Goal: Information Seeking & Learning: Learn about a topic

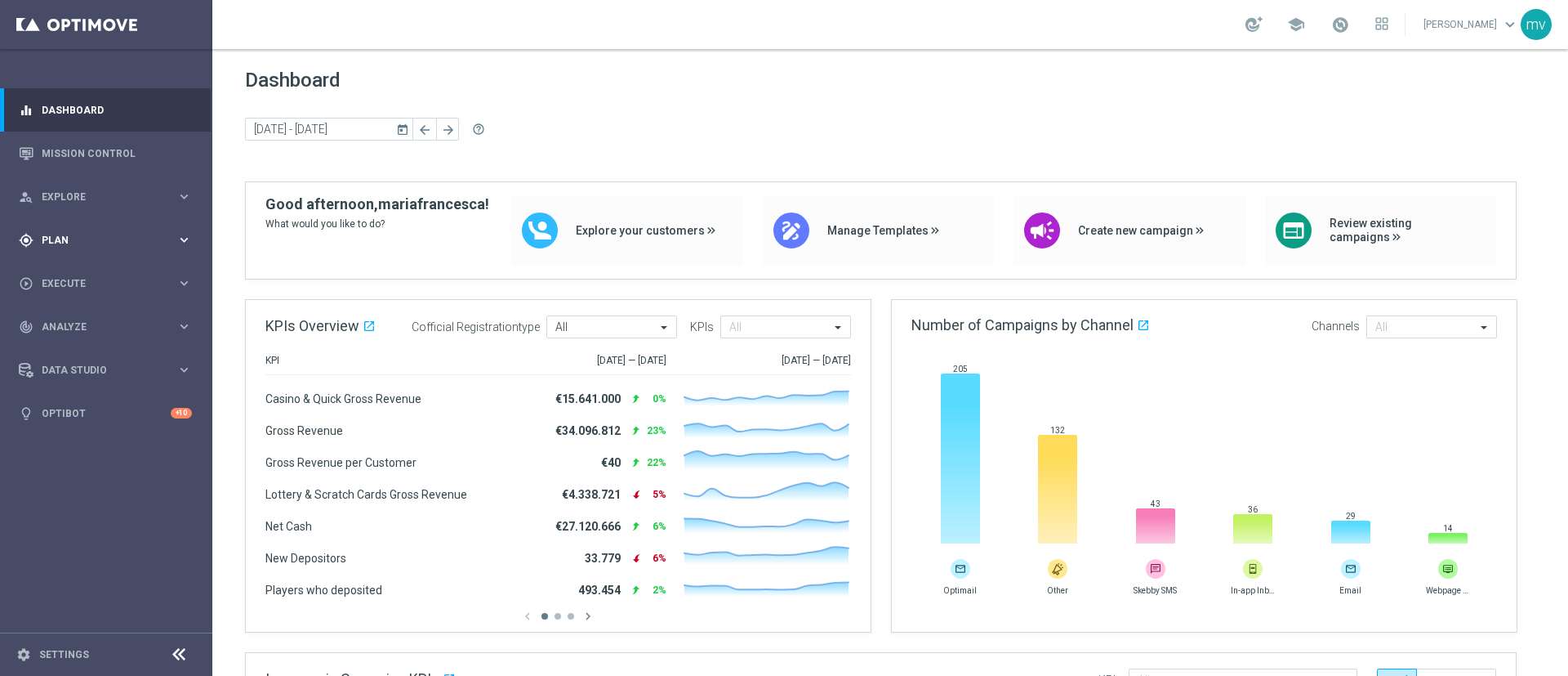
click at [91, 235] on span "Plan" at bounding box center [109, 239] width 135 height 10
click at [93, 154] on link "Mission Control" at bounding box center [117, 153] width 150 height 44
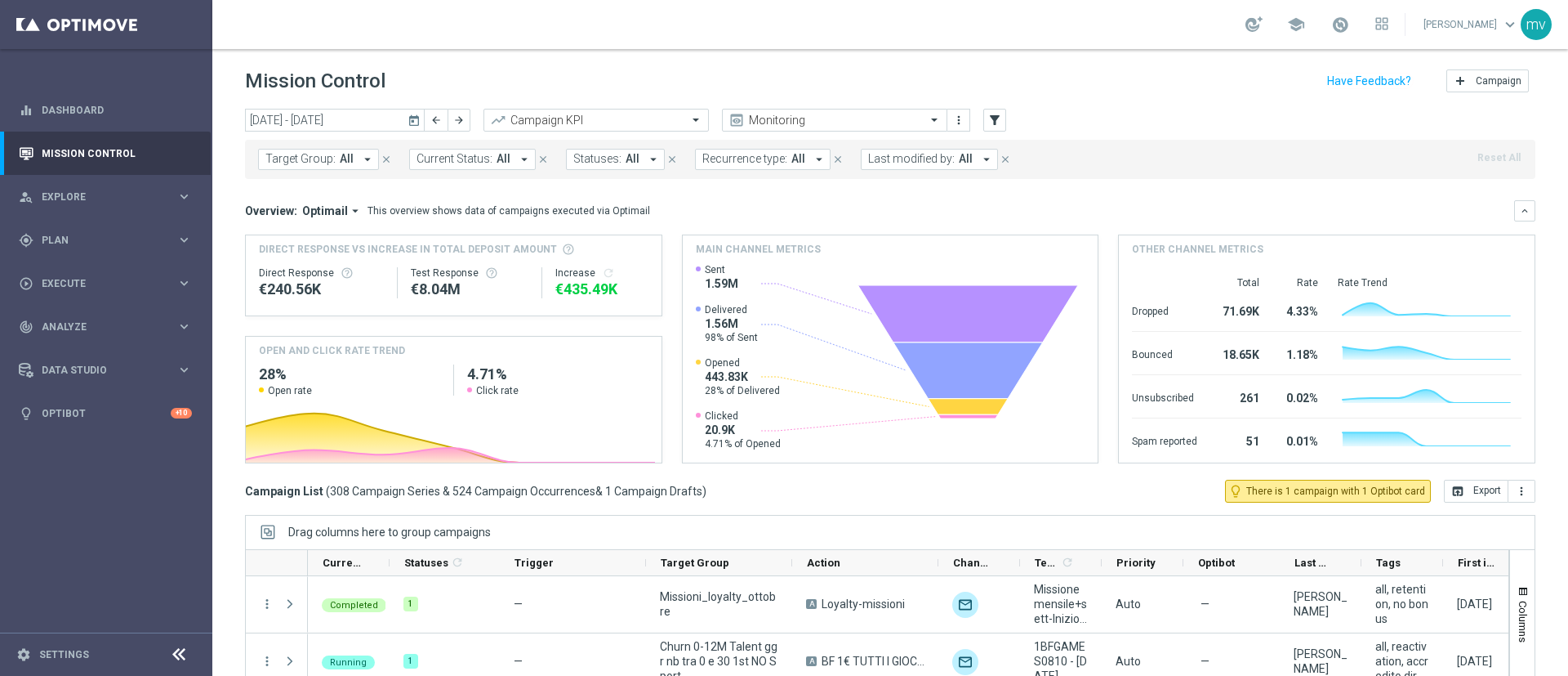
click at [415, 118] on icon "today" at bounding box center [415, 120] width 15 height 15
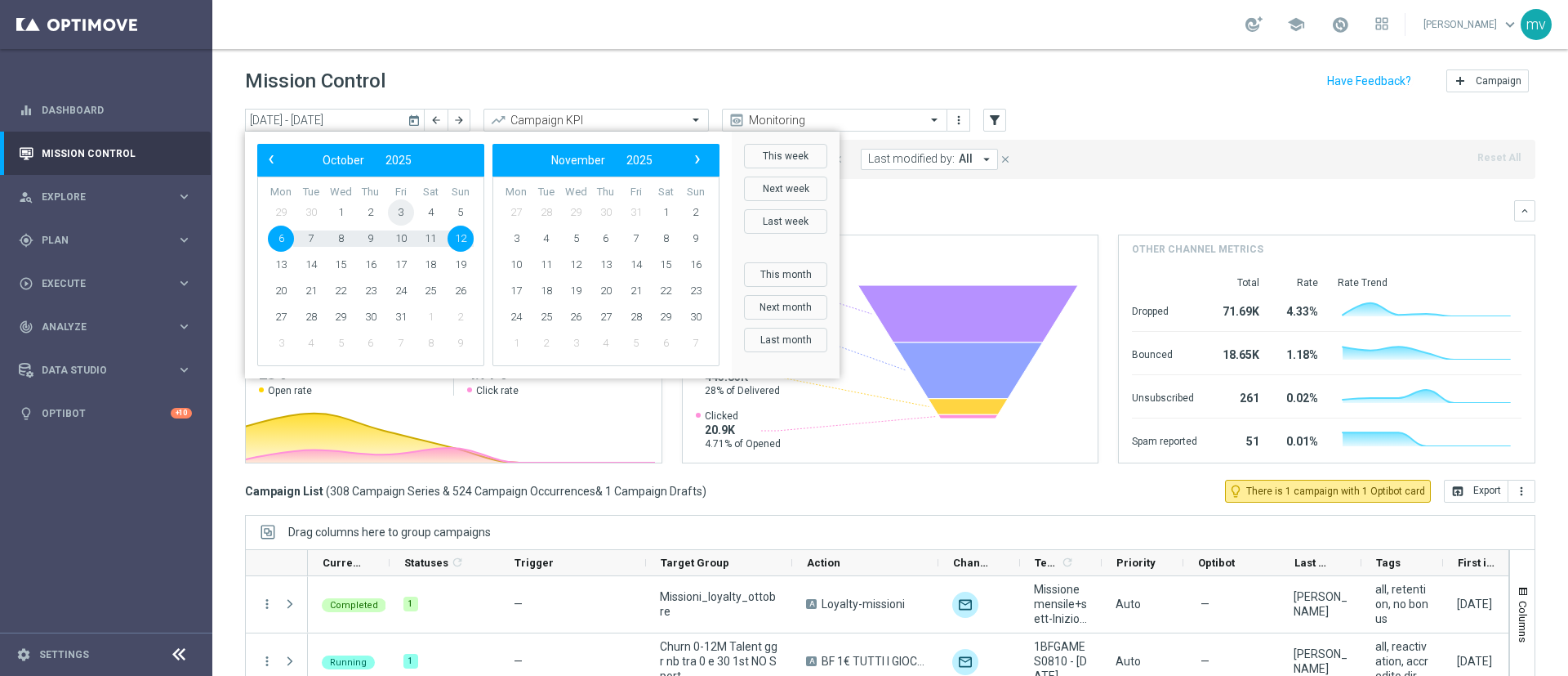
click at [403, 207] on span "3" at bounding box center [401, 212] width 26 height 26
type input "03 Oct 2025 - 03 Oct 2025"
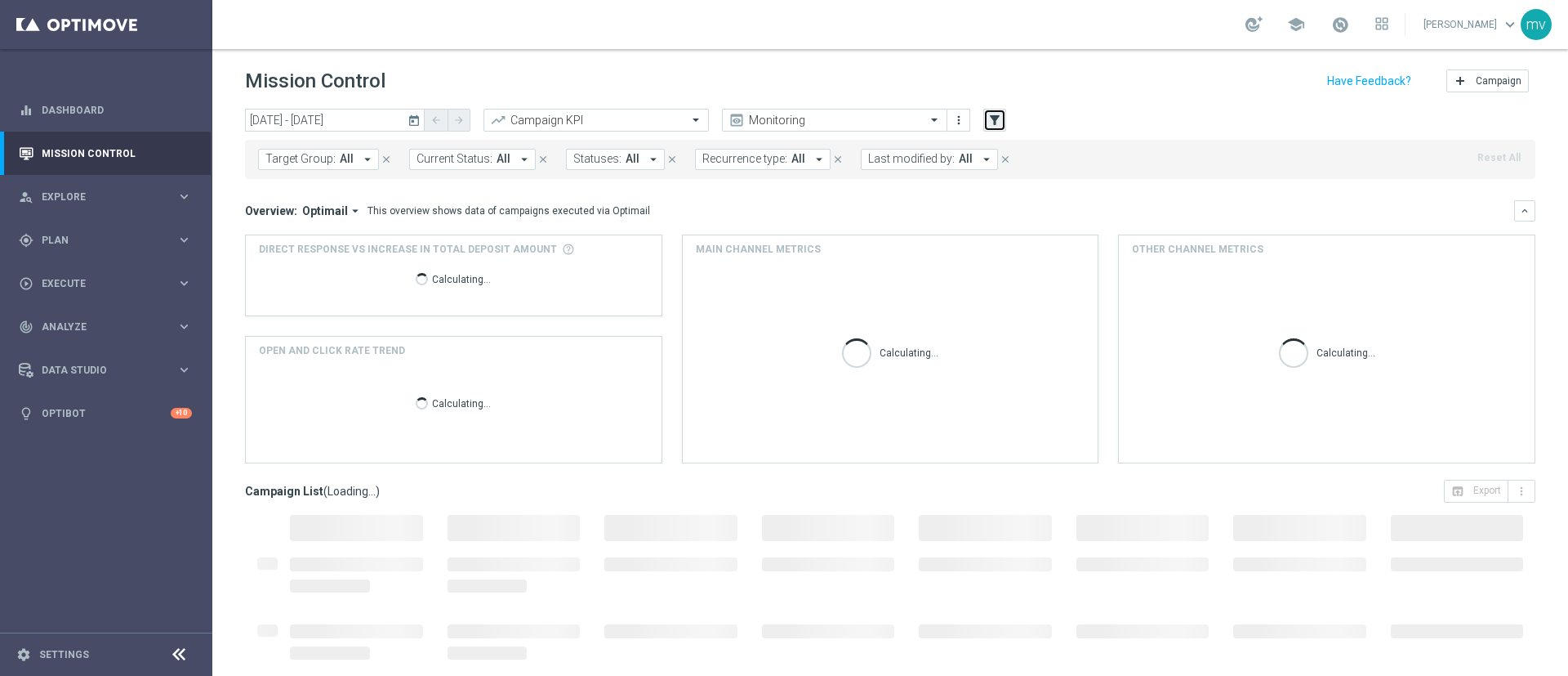
click at [1005, 119] on button "filter_alt" at bounding box center [995, 120] width 23 height 23
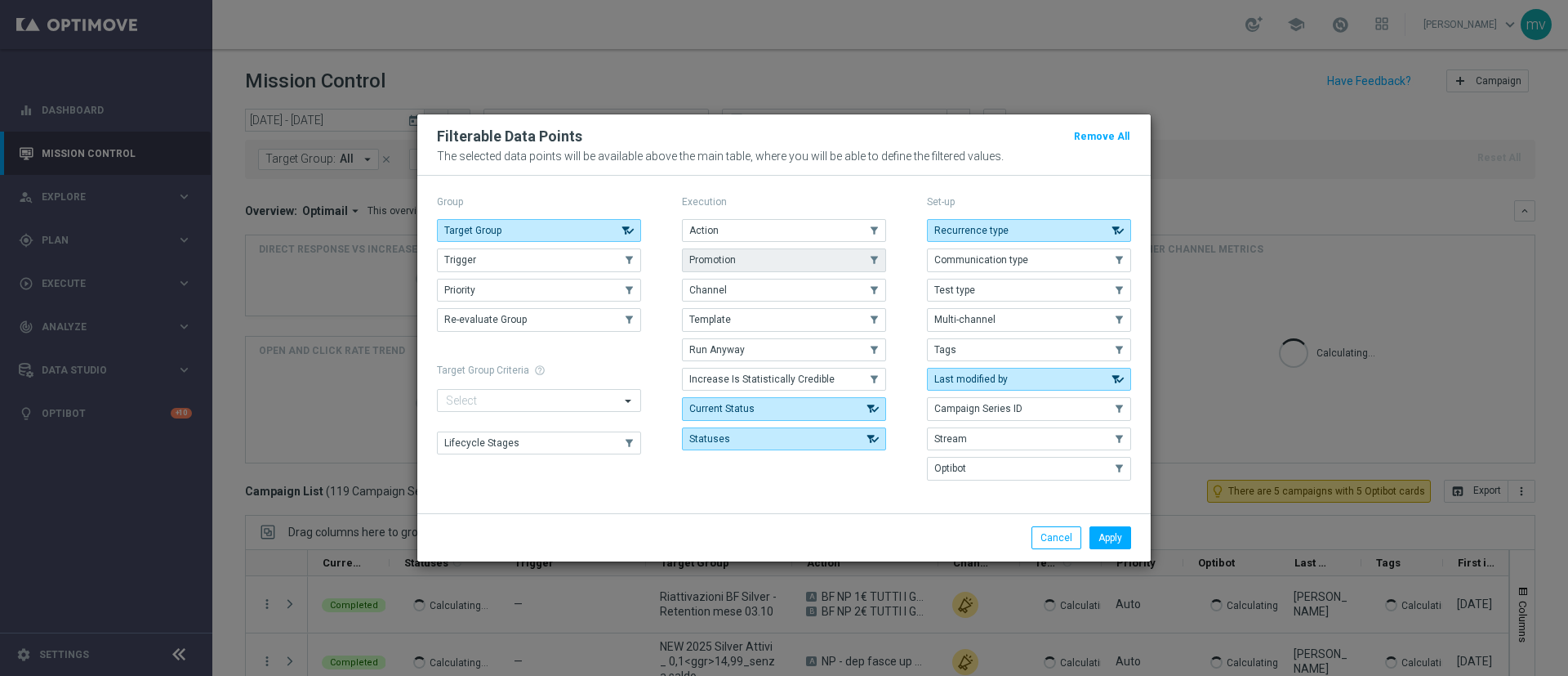
click at [777, 259] on button "Promotion" at bounding box center [784, 259] width 204 height 23
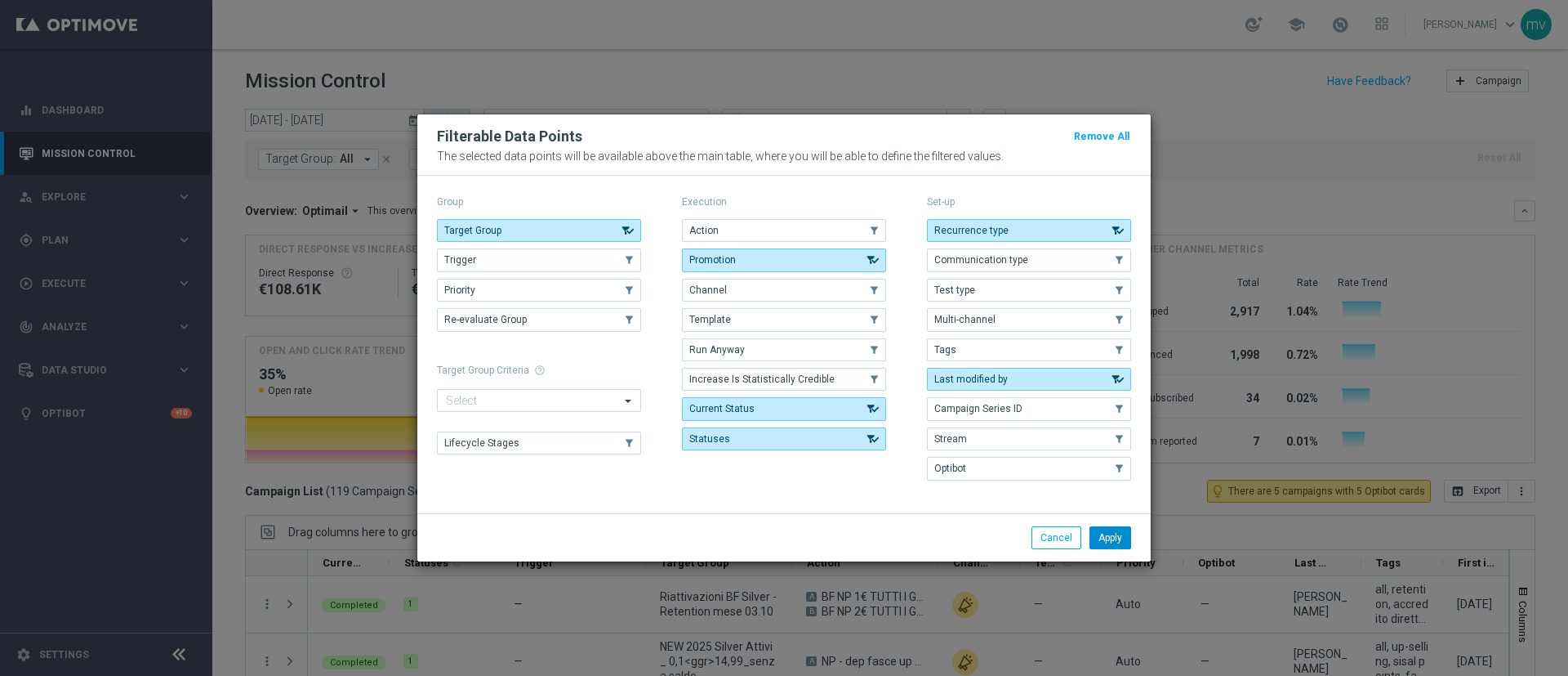
click at [1119, 532] on button "Apply" at bounding box center [1111, 538] width 42 height 23
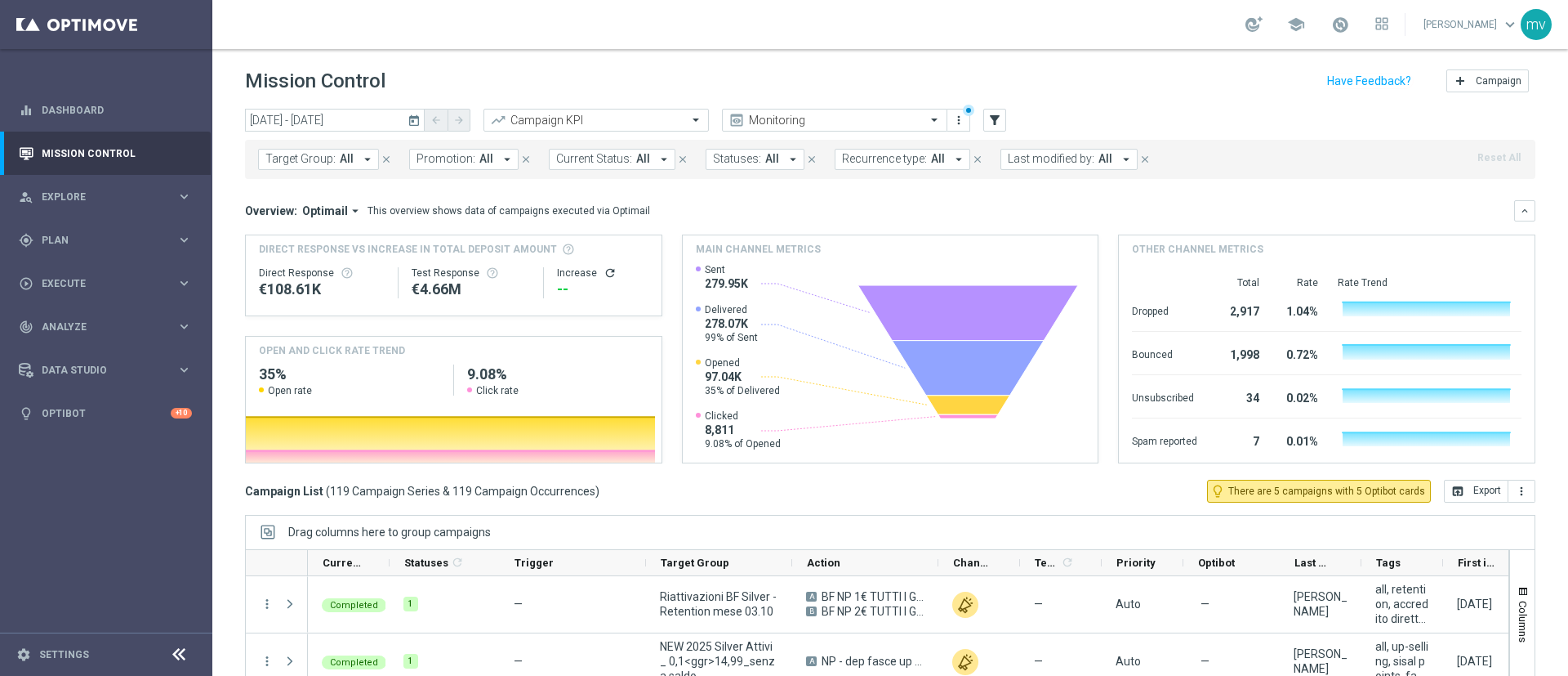
click at [500, 156] on icon "arrow_drop_down" at bounding box center [507, 159] width 15 height 15
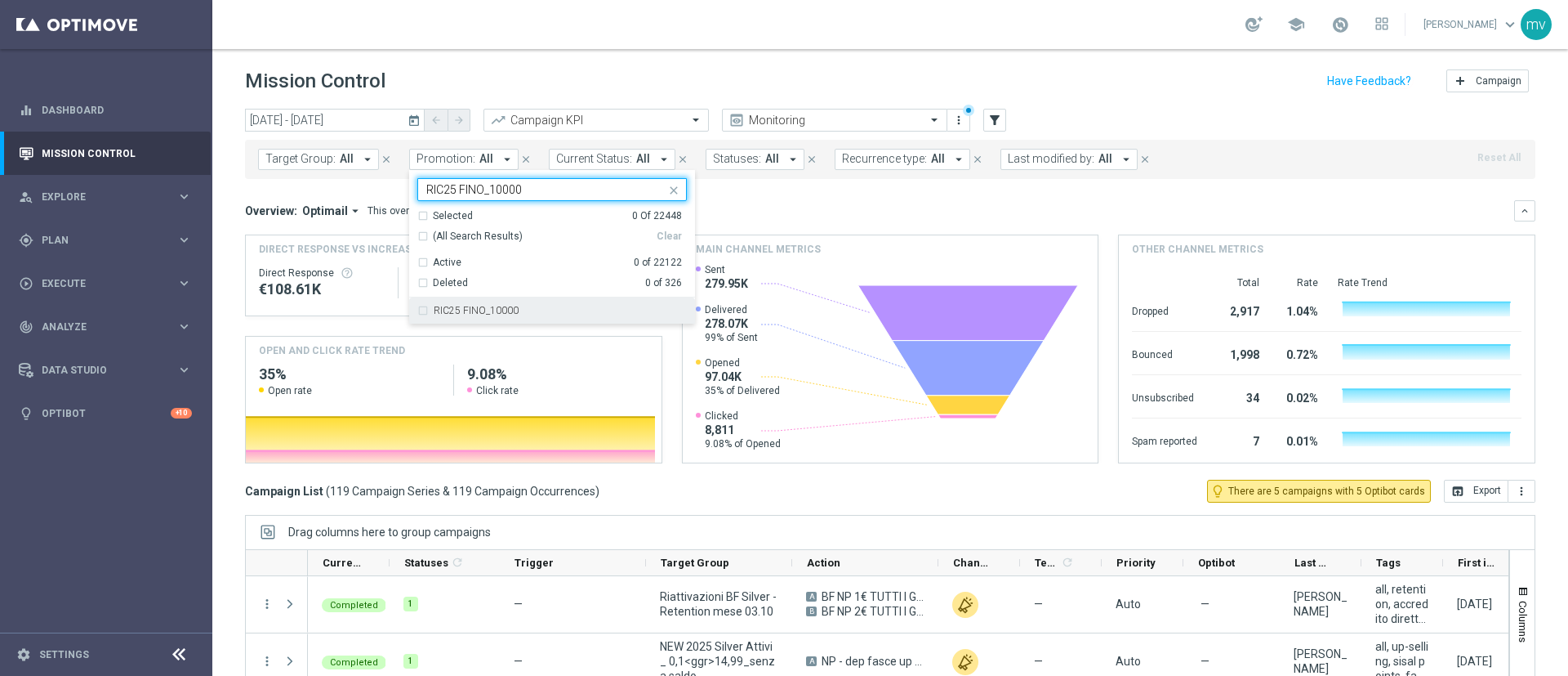
click at [437, 311] on label "RIC25 FINO_10000" at bounding box center [477, 310] width 85 height 10
type input "RIC25 FINO_10000"
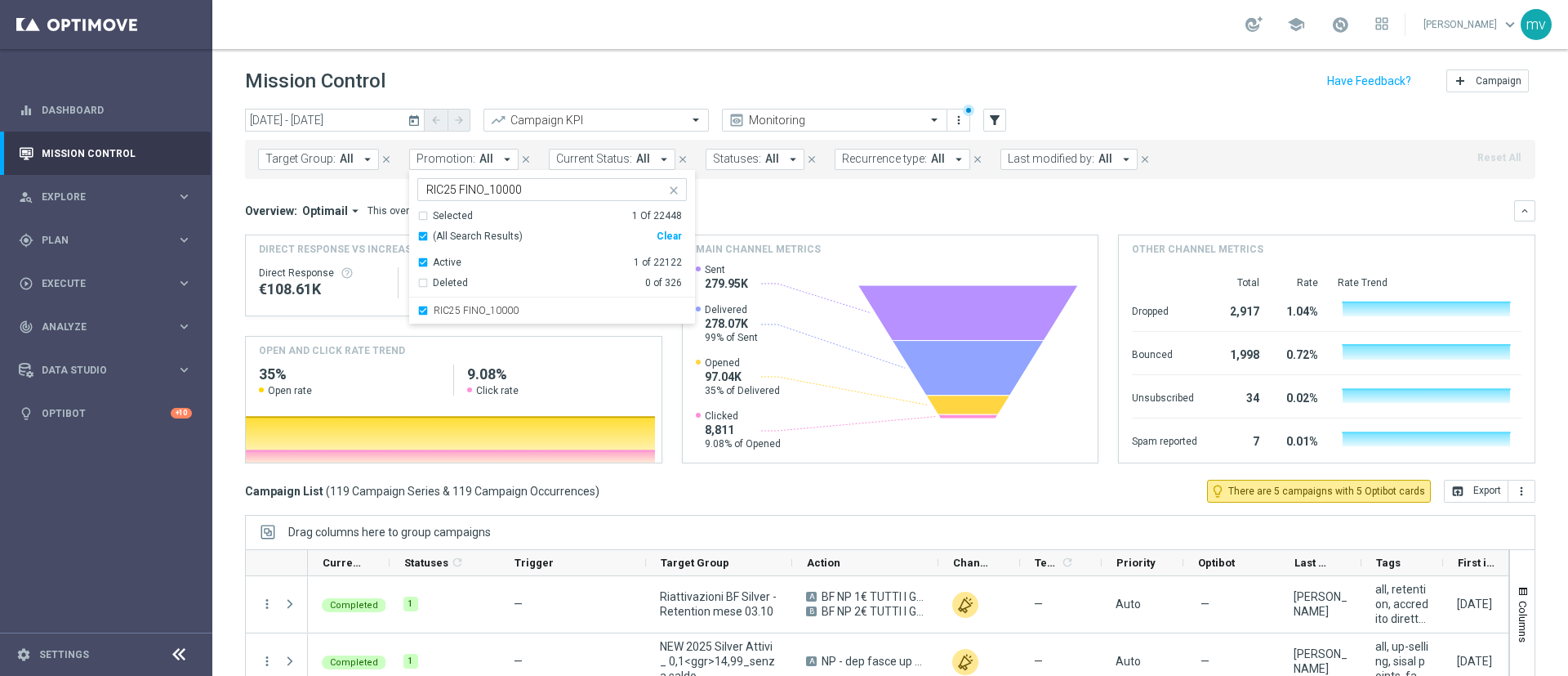
click at [811, 205] on div "Overview: Optimail arrow_drop_down This overview shows data of campaigns execut…" at bounding box center [879, 211] width 1269 height 15
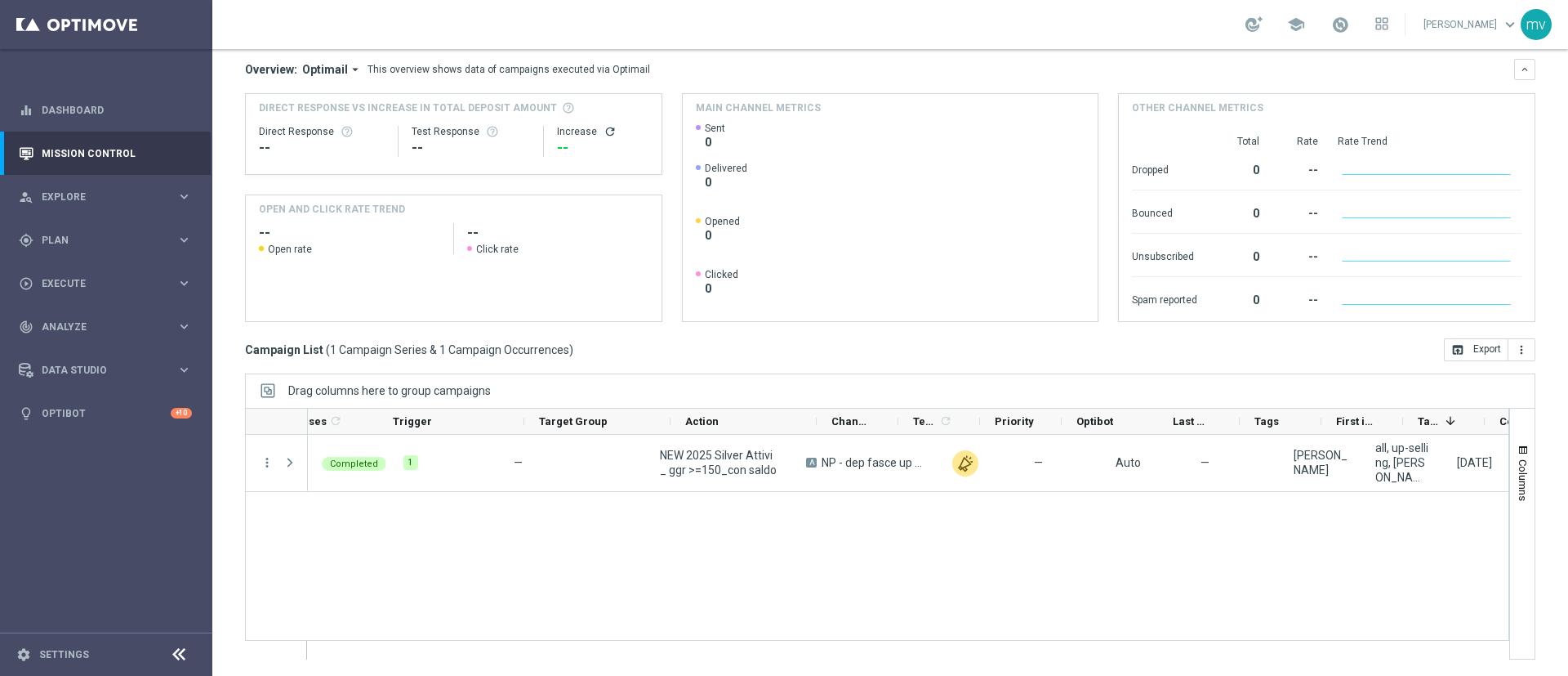
scroll to position [0, 197]
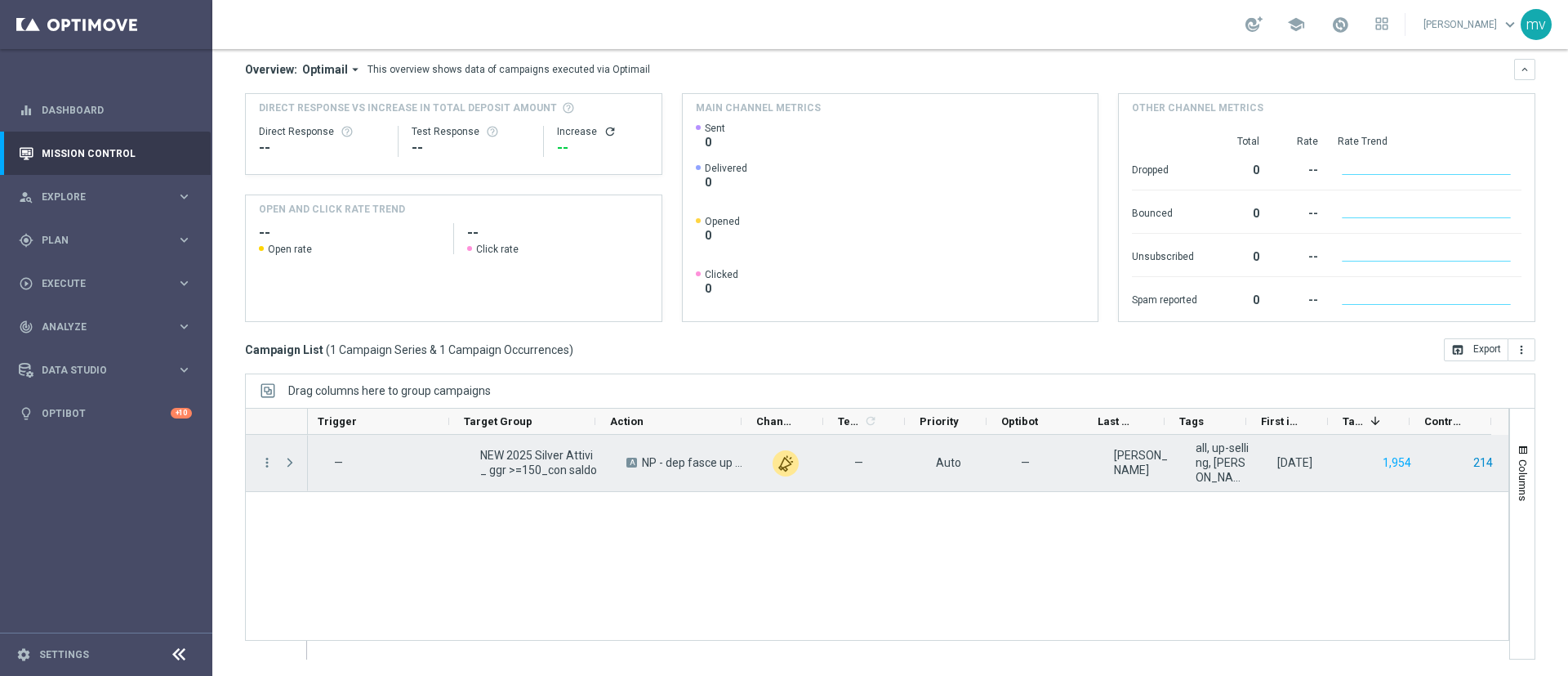
click at [1471, 461] on button "214" at bounding box center [1483, 462] width 23 height 20
click at [1471, 460] on button "214" at bounding box center [1483, 462] width 23 height 20
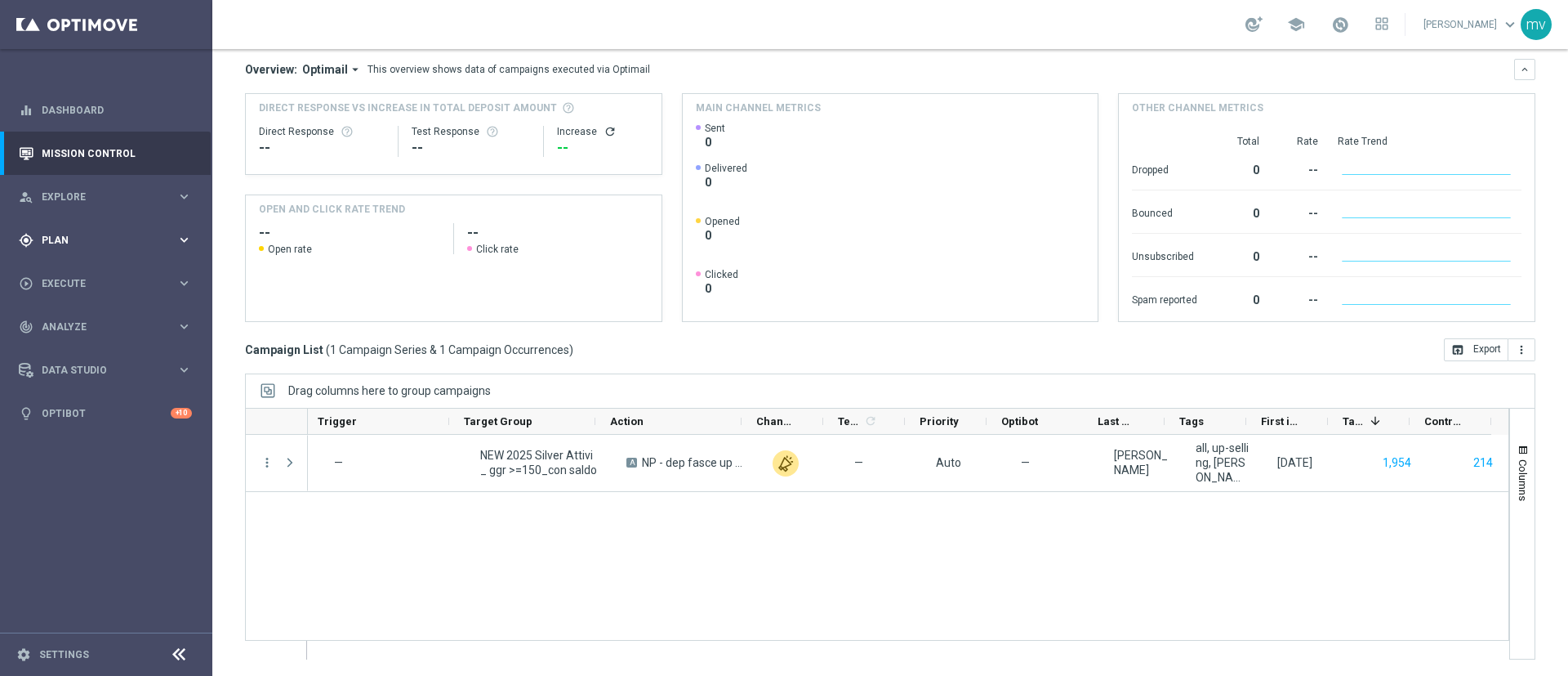
click at [98, 250] on div "gps_fixed Plan keyboard_arrow_right" at bounding box center [105, 240] width 210 height 44
click at [92, 331] on accordion "Templates keyboard_arrow_right Optimail OptiMobile In-App OptiMobile Push Optip…" at bounding box center [126, 323] width 168 height 24
click at [105, 348] on link "Streams" at bounding box center [106, 347] width 127 height 13
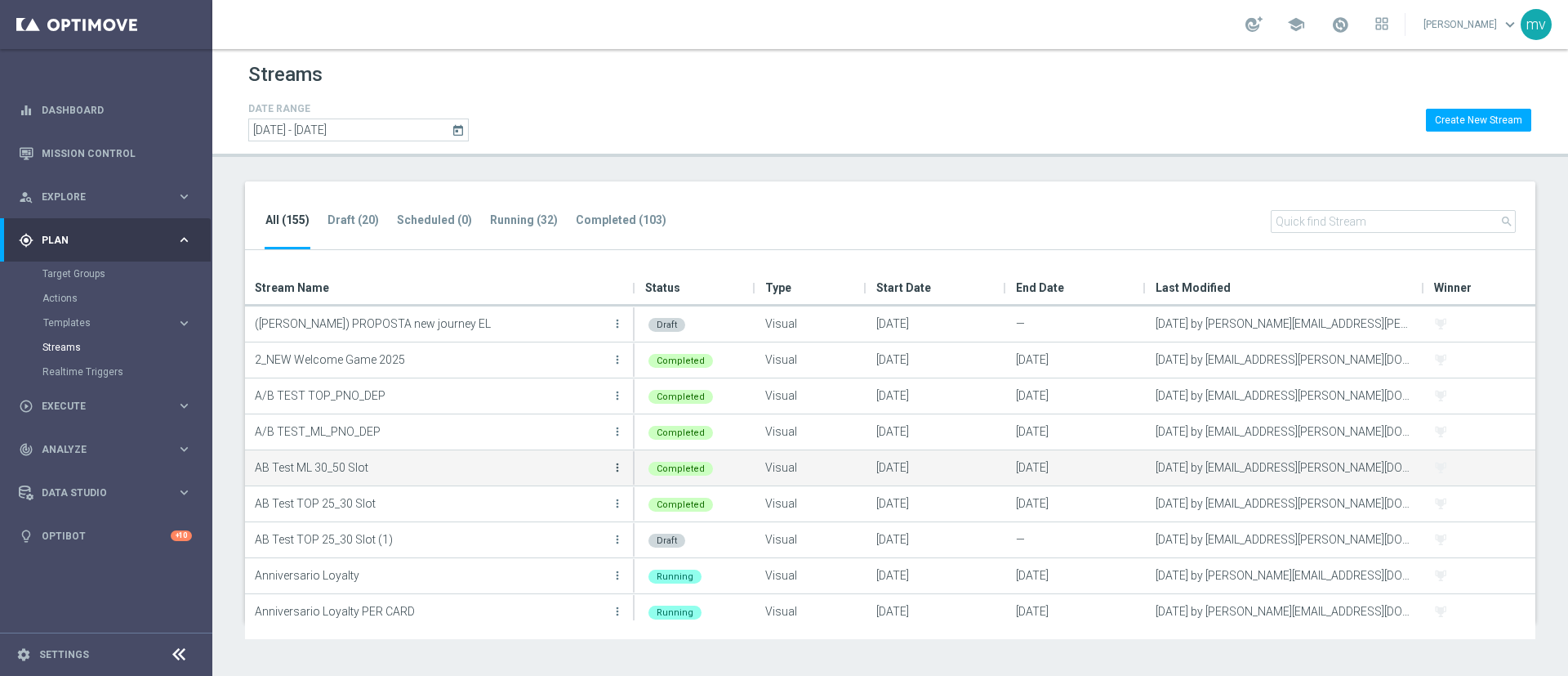
click at [621, 465] on icon "more_vert" at bounding box center [617, 467] width 13 height 13
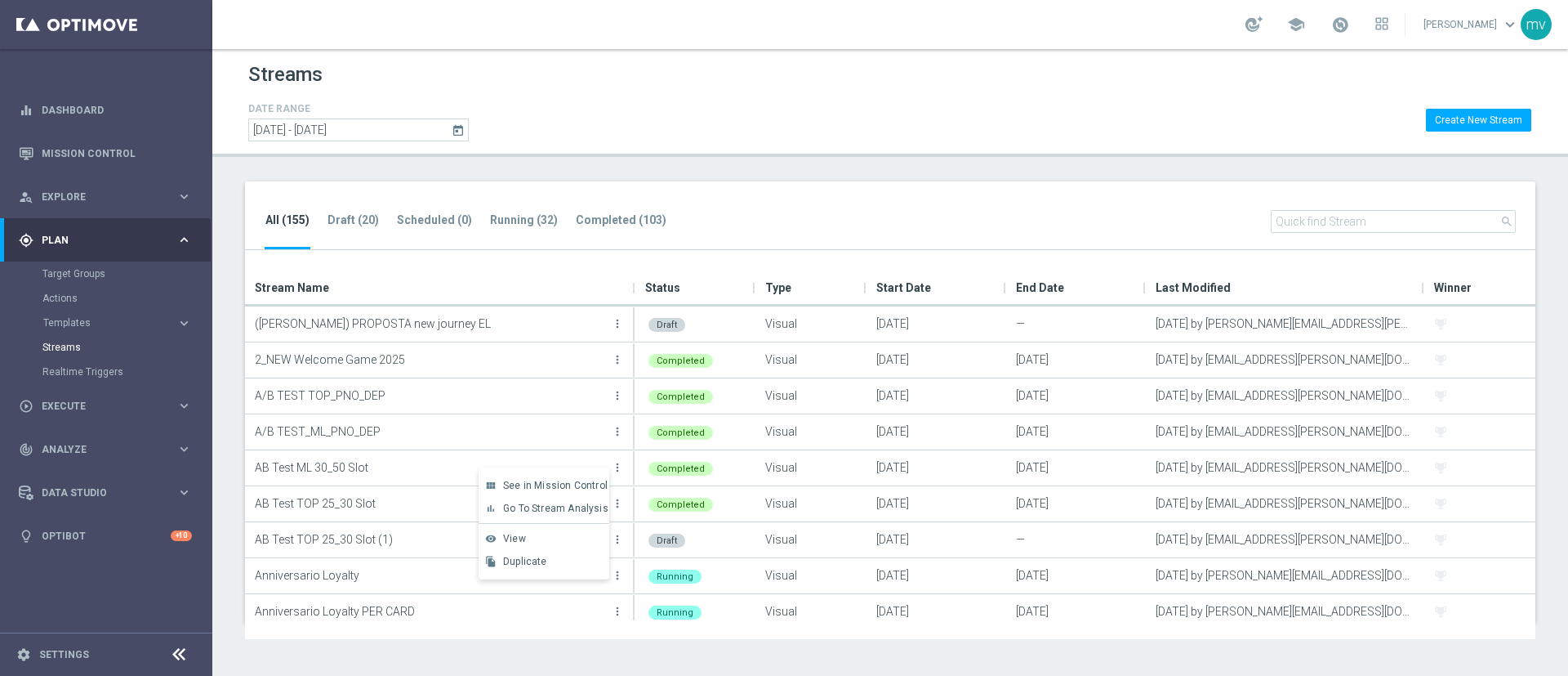
click at [590, 500] on div "bar_chart Go To Stream Analysis" at bounding box center [544, 508] width 130 height 23
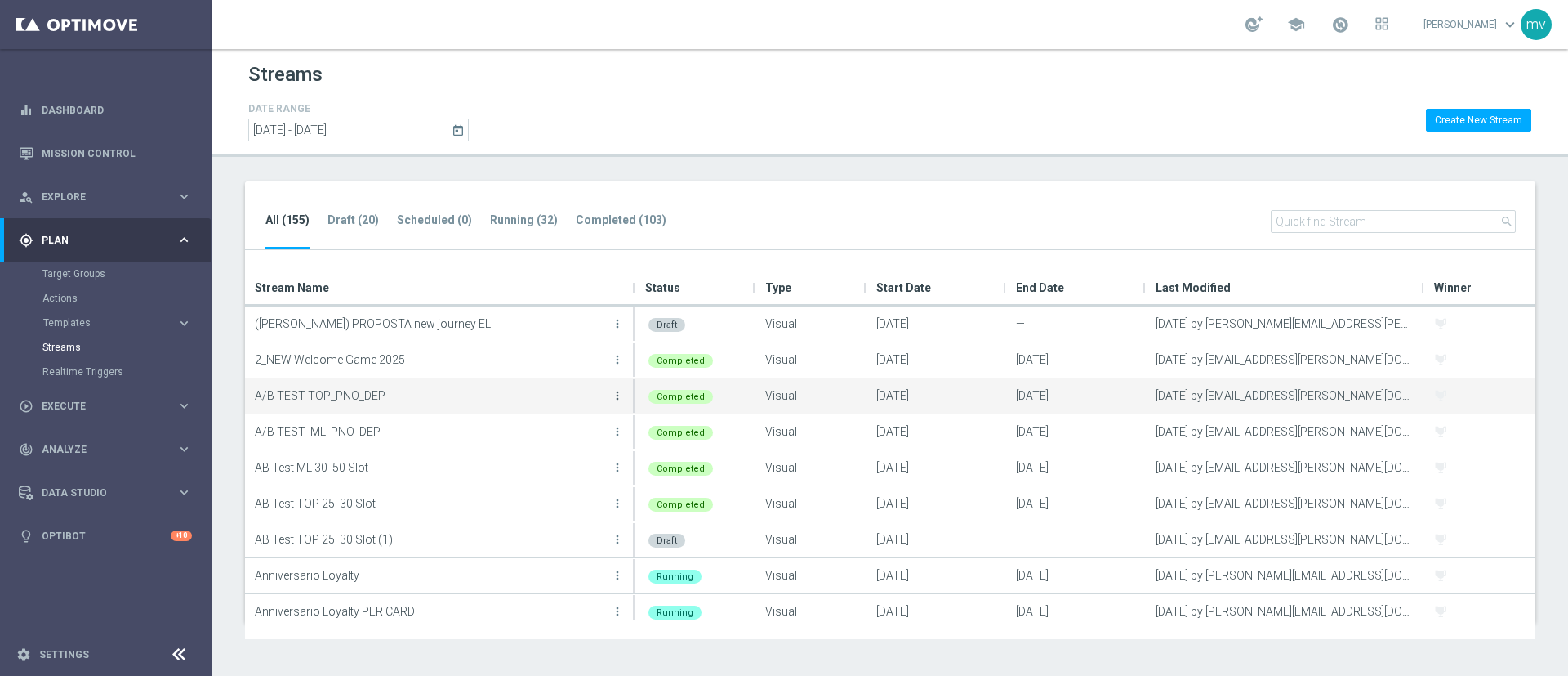
click at [616, 397] on icon "more_vert" at bounding box center [617, 395] width 13 height 13
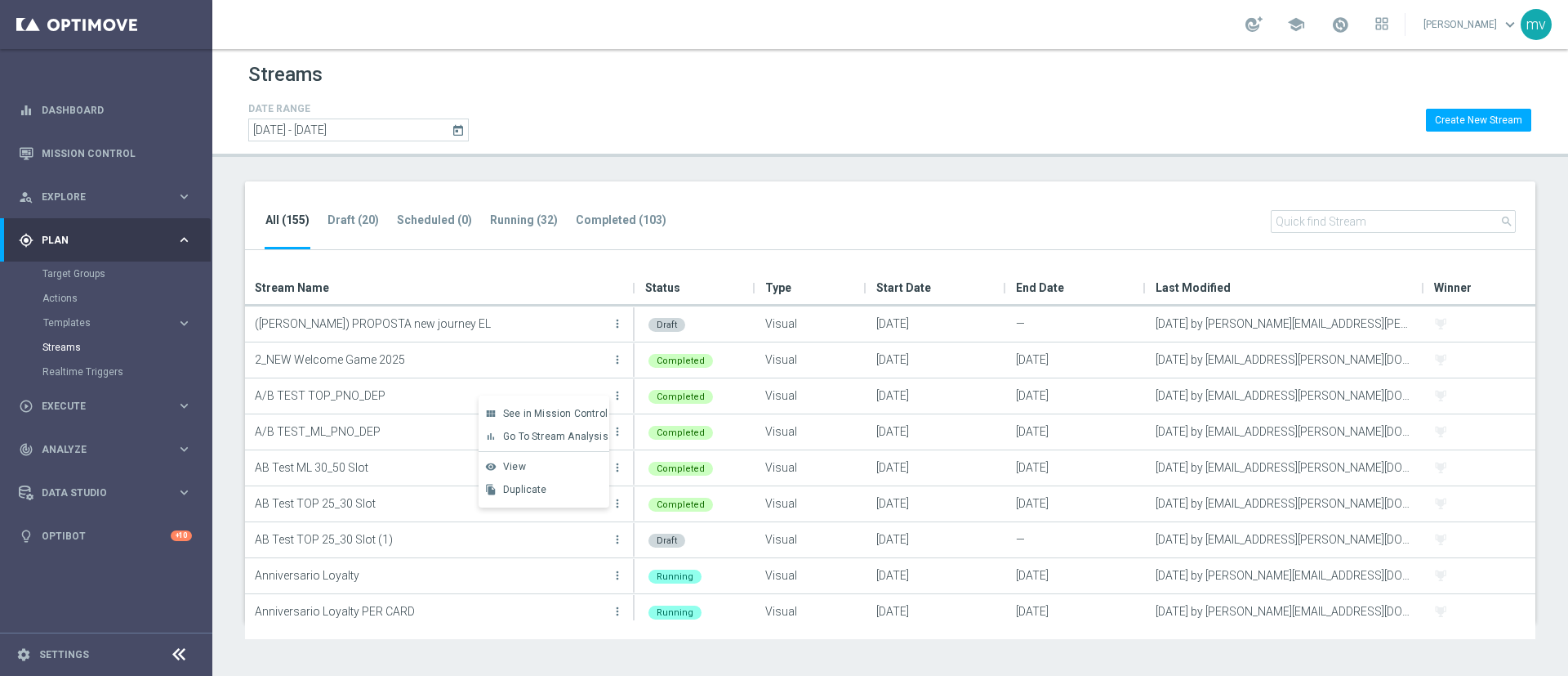
click at [572, 434] on span "Go To Stream Analysis" at bounding box center [555, 436] width 105 height 11
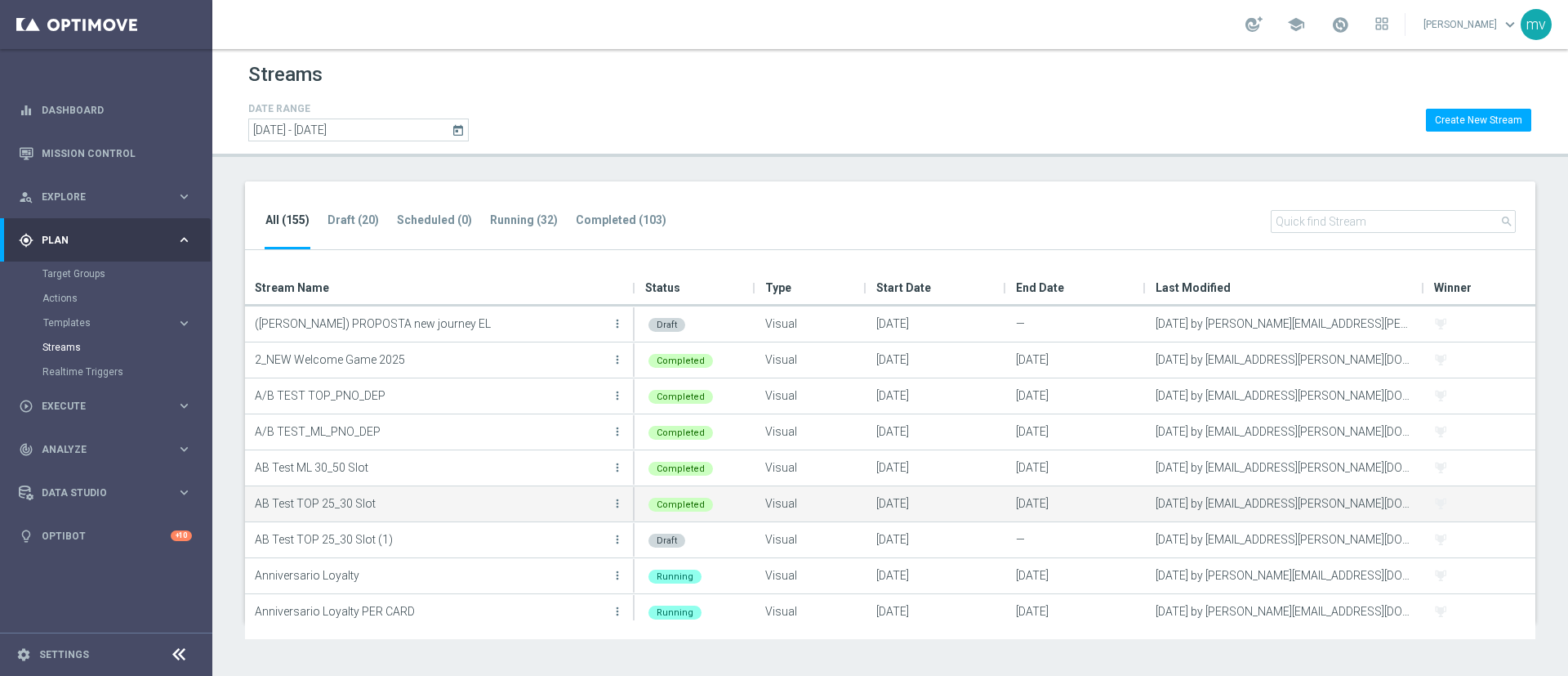
click at [610, 507] on button "more_vert" at bounding box center [617, 504] width 17 height 33
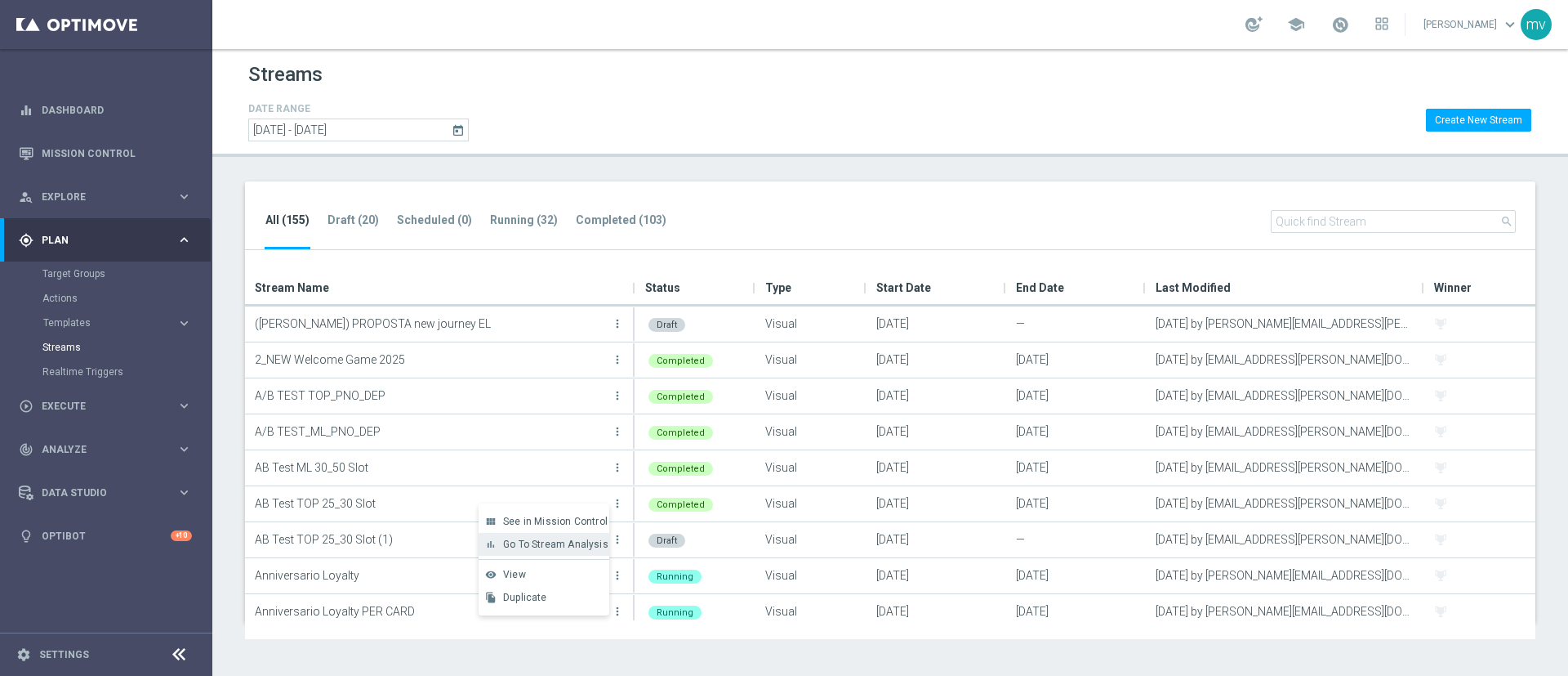
click at [565, 548] on span "Go To Stream Analysis" at bounding box center [555, 544] width 105 height 11
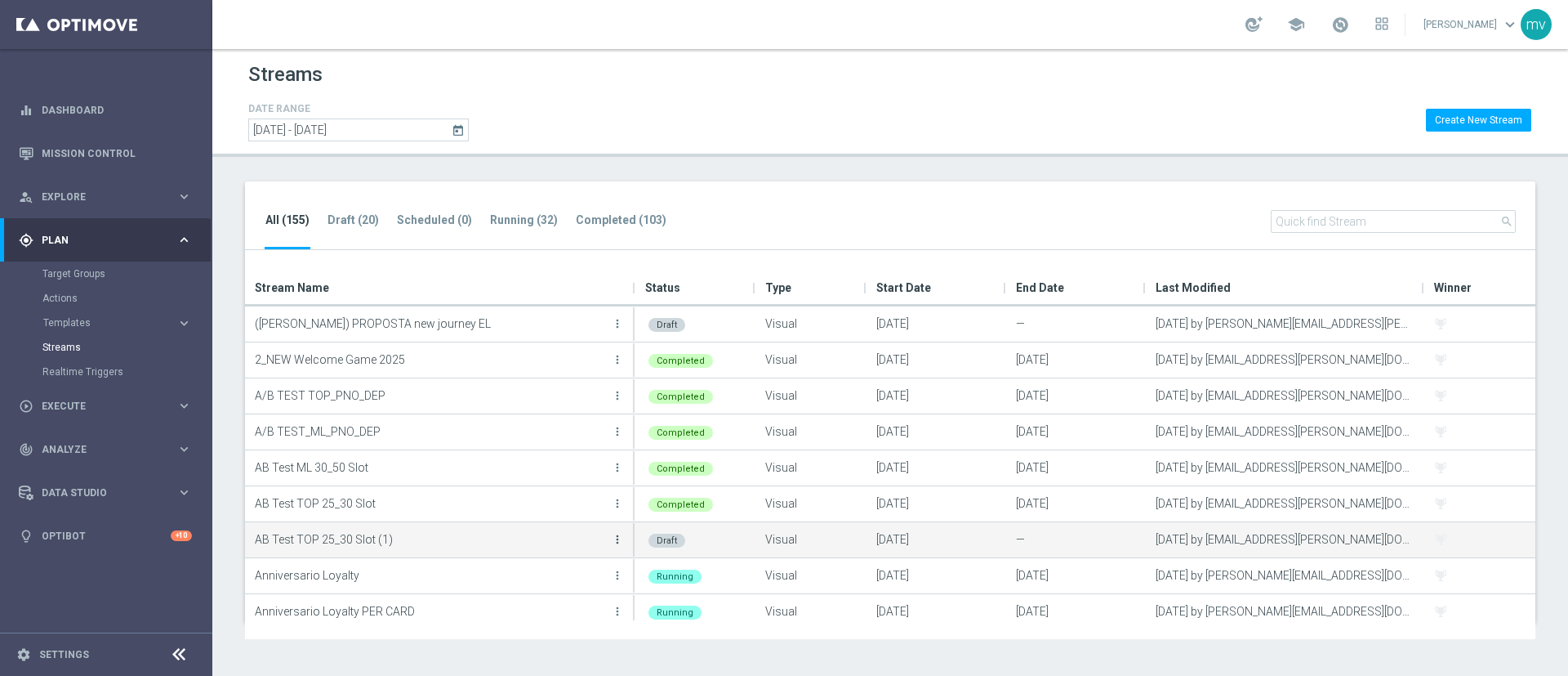
click at [611, 543] on icon "more_vert" at bounding box center [617, 539] width 13 height 13
click at [389, 537] on p "AB Test TOP 25_30 Slot (1)" at bounding box center [431, 539] width 353 height 24
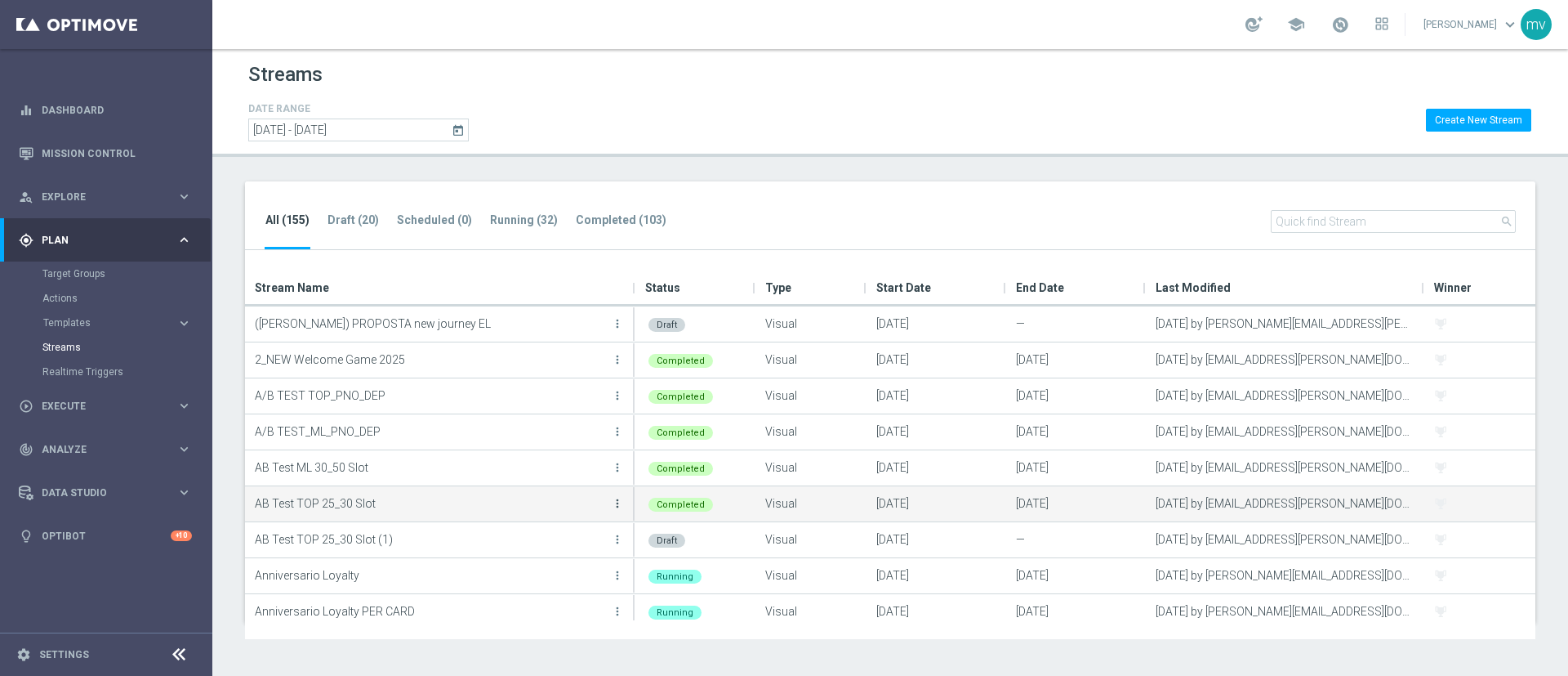
click at [617, 506] on icon "more_vert" at bounding box center [617, 503] width 13 height 13
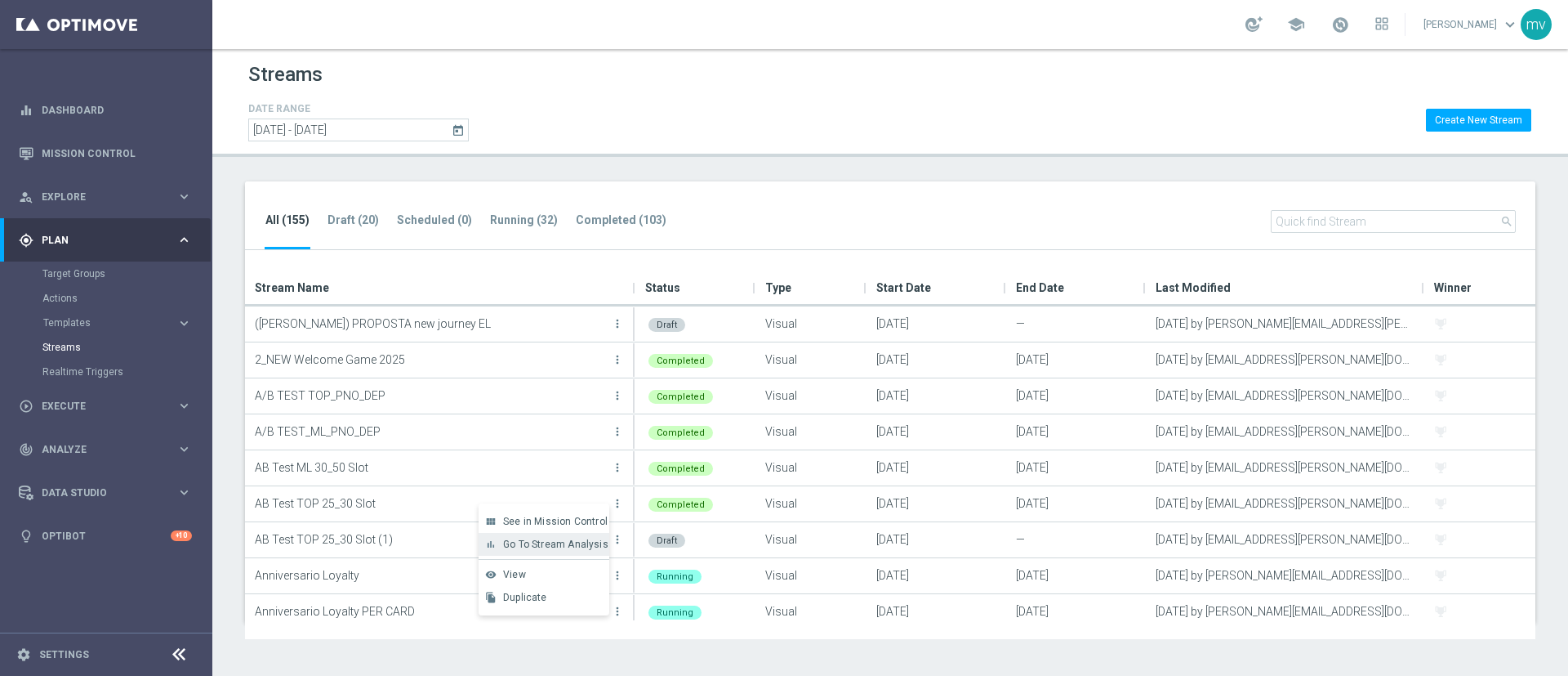
click at [596, 536] on div "bar_chart Go To Stream Analysis" at bounding box center [544, 544] width 130 height 23
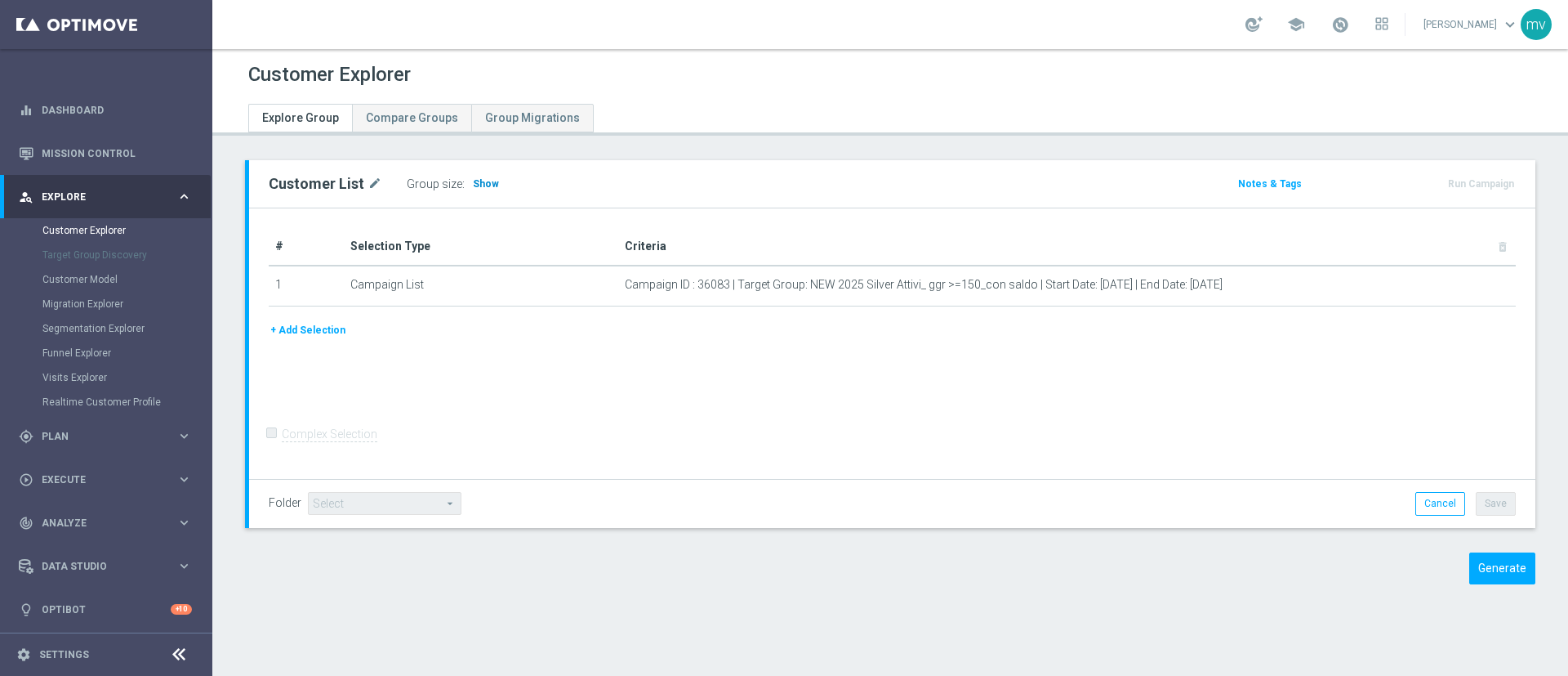
click at [473, 183] on span "Show" at bounding box center [486, 184] width 26 height 11
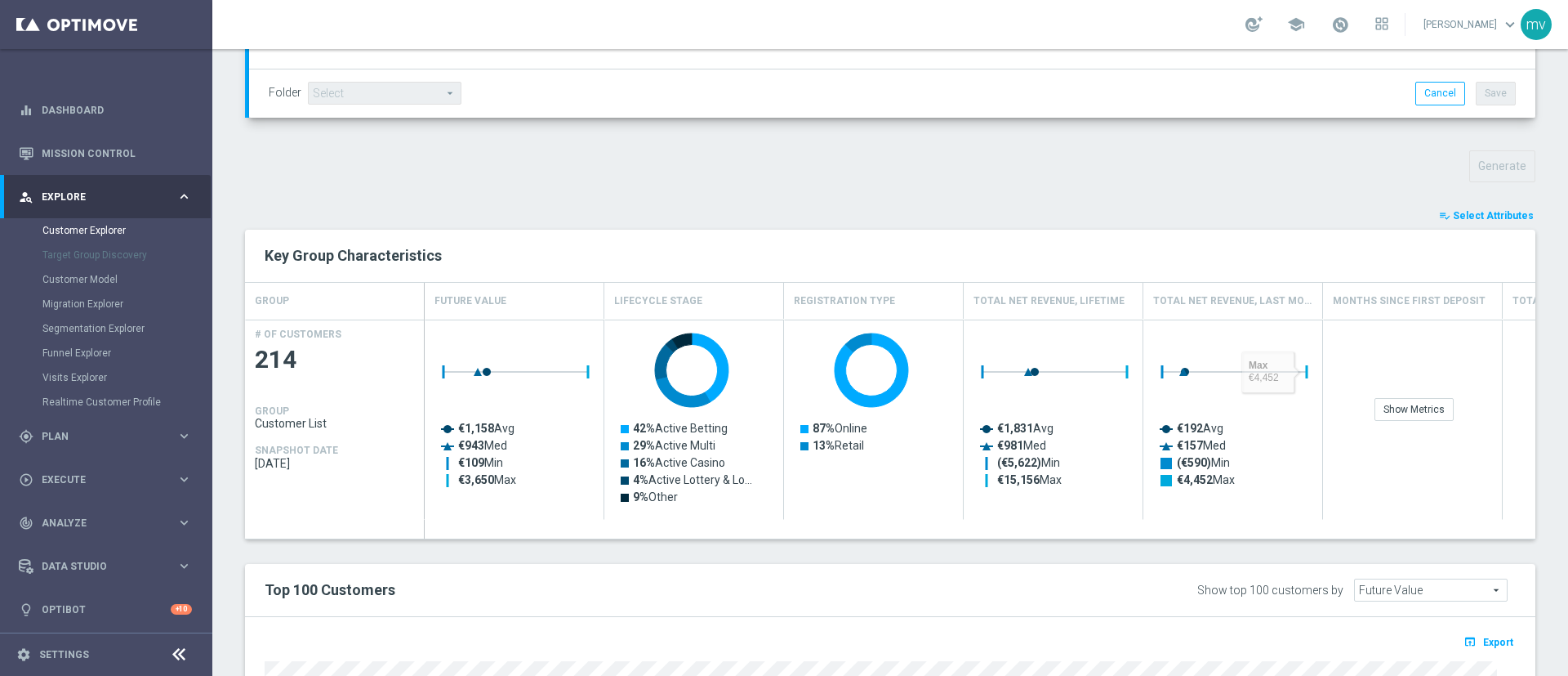
scroll to position [735, 0]
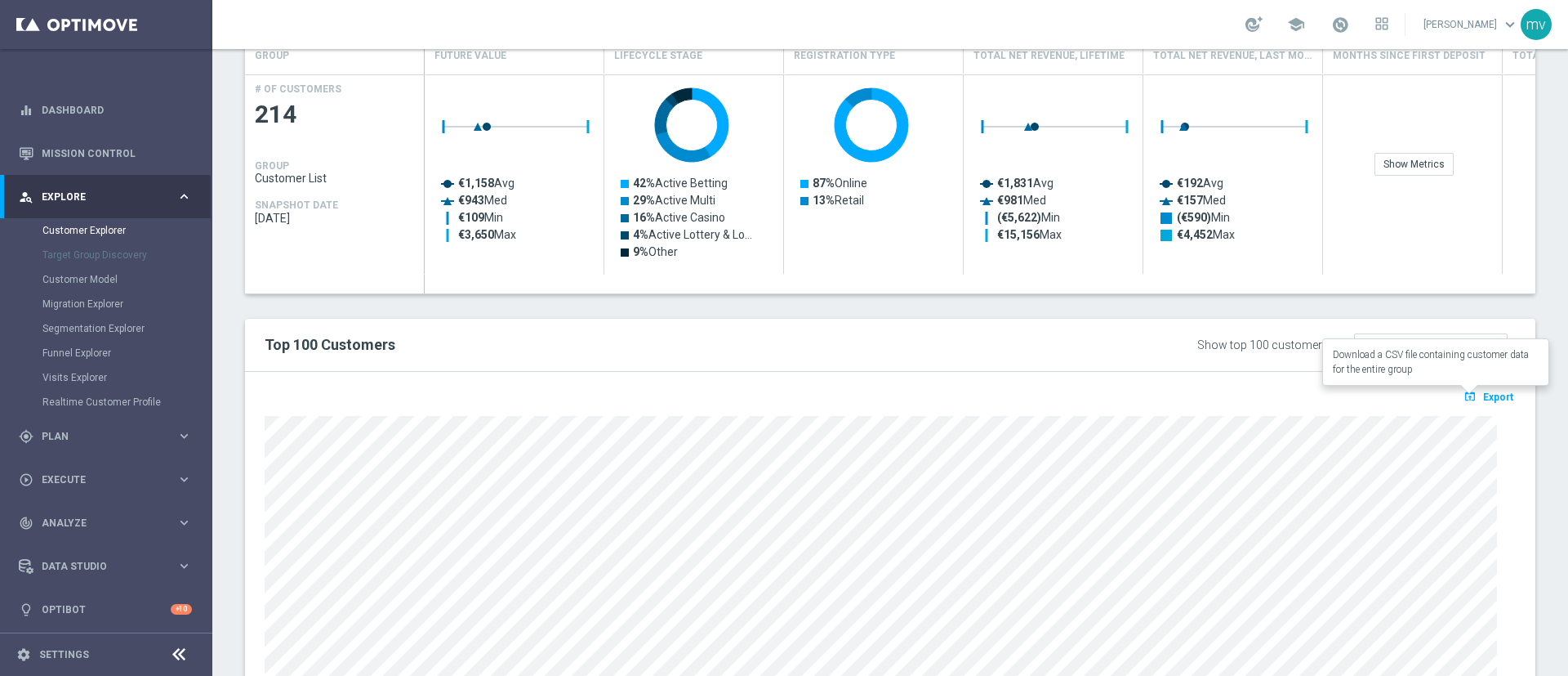
click at [1483, 394] on span "Export" at bounding box center [1498, 397] width 30 height 11
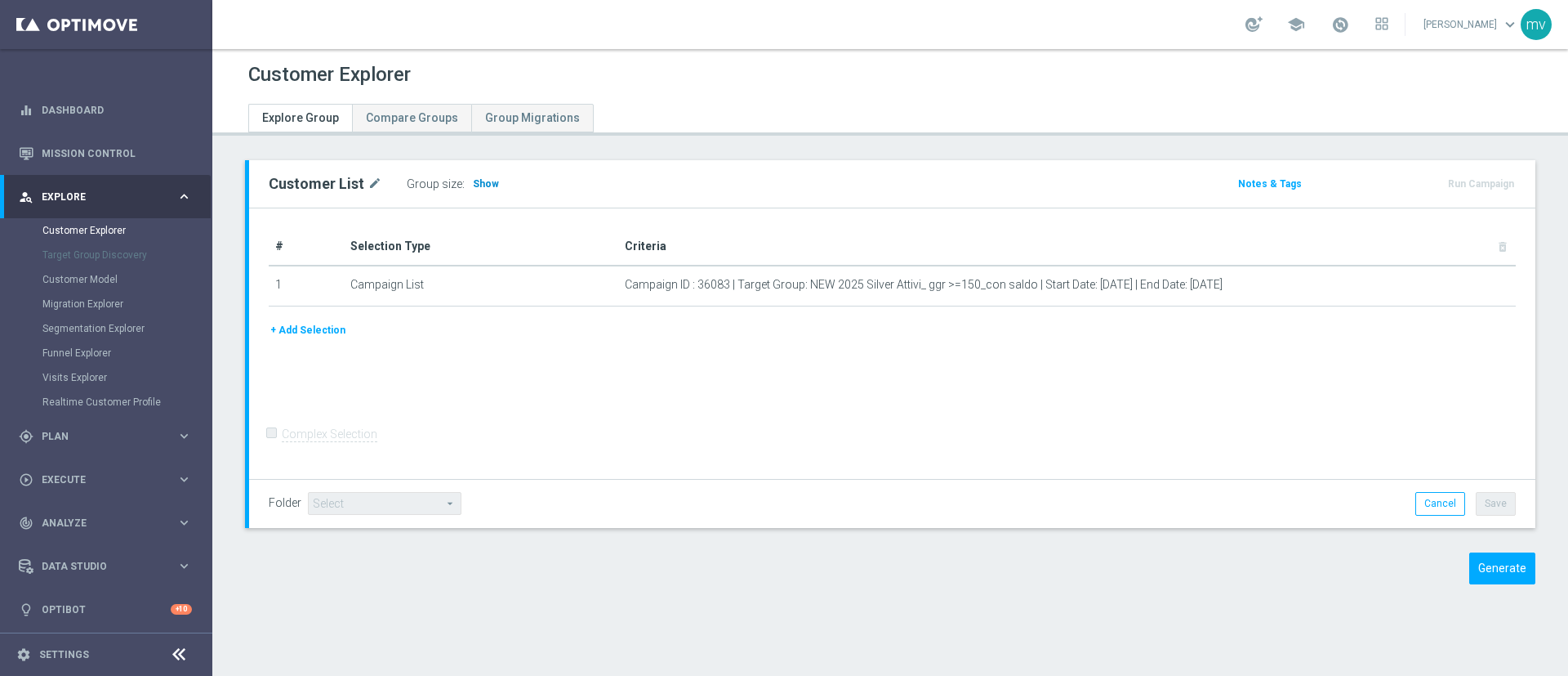
click at [491, 181] on span "Show" at bounding box center [486, 184] width 26 height 11
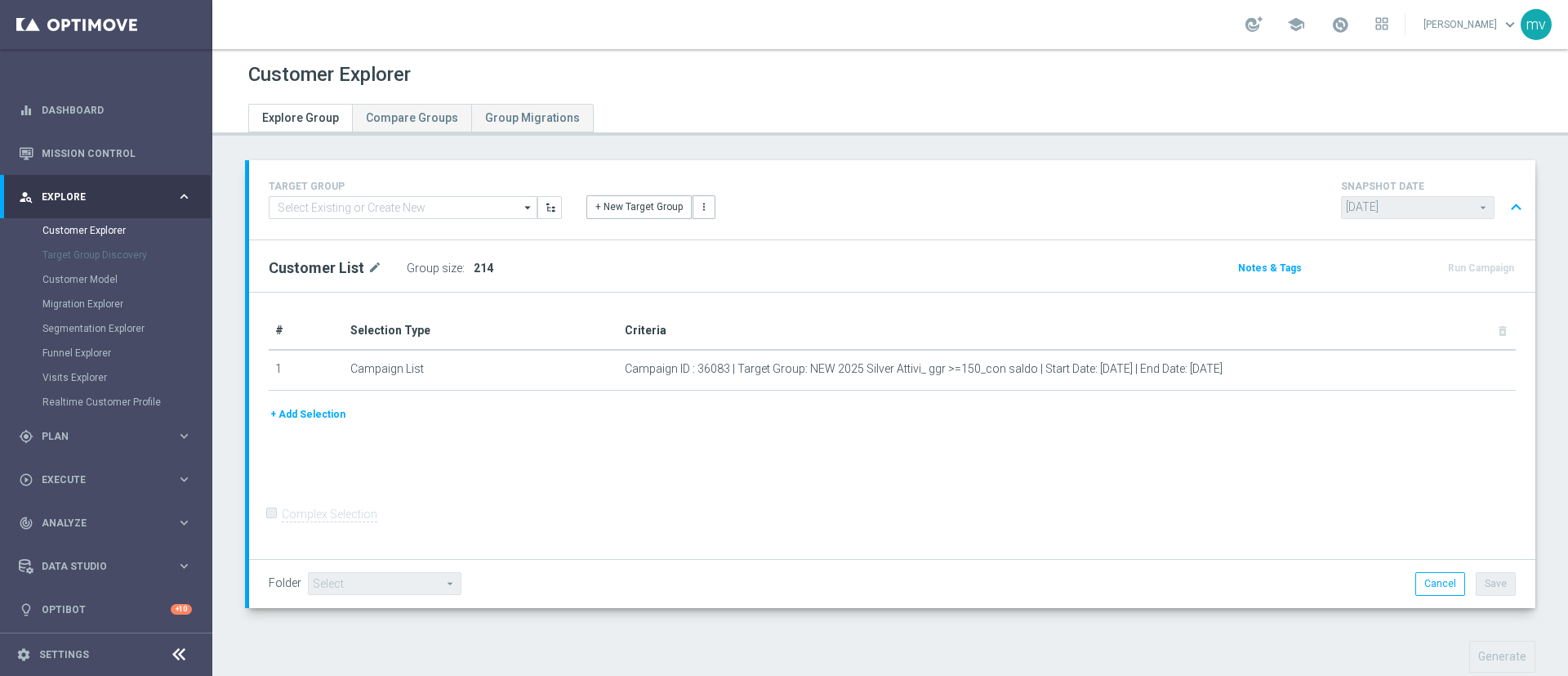
scroll to position [512, 0]
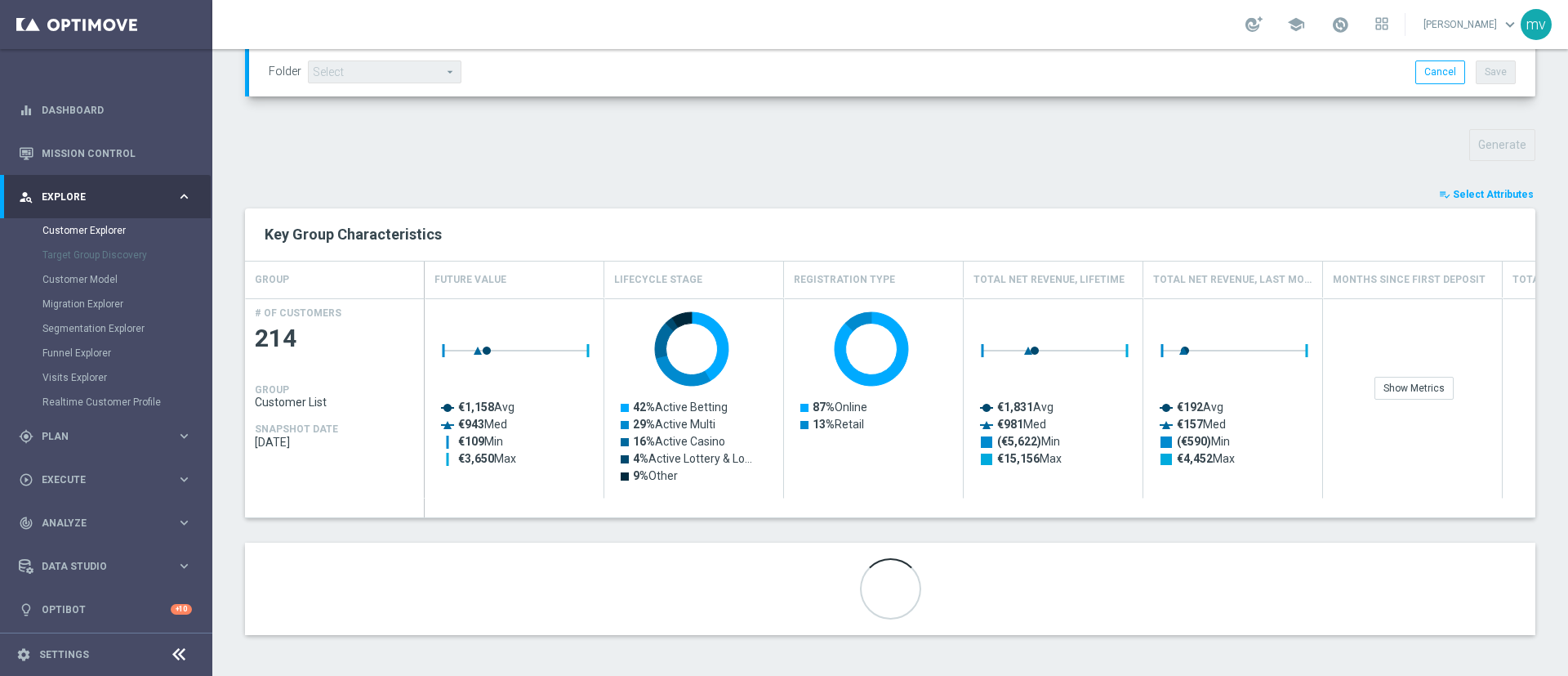
click at [1482, 195] on span "Select Attributes" at bounding box center [1493, 194] width 81 height 11
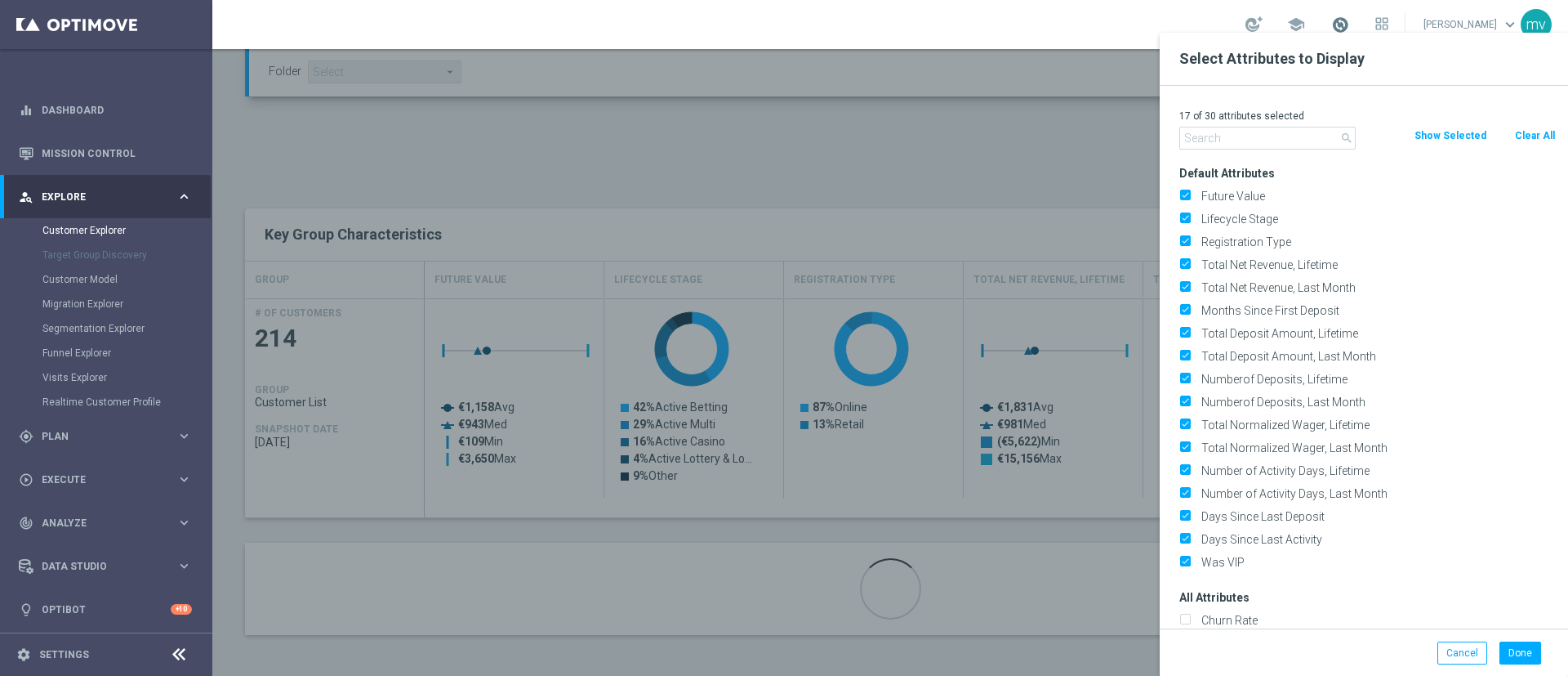
click at [1331, 22] on span at bounding box center [1340, 24] width 18 height 18
click at [1522, 131] on button "Clear All" at bounding box center [1535, 136] width 43 height 18
checkbox input "false"
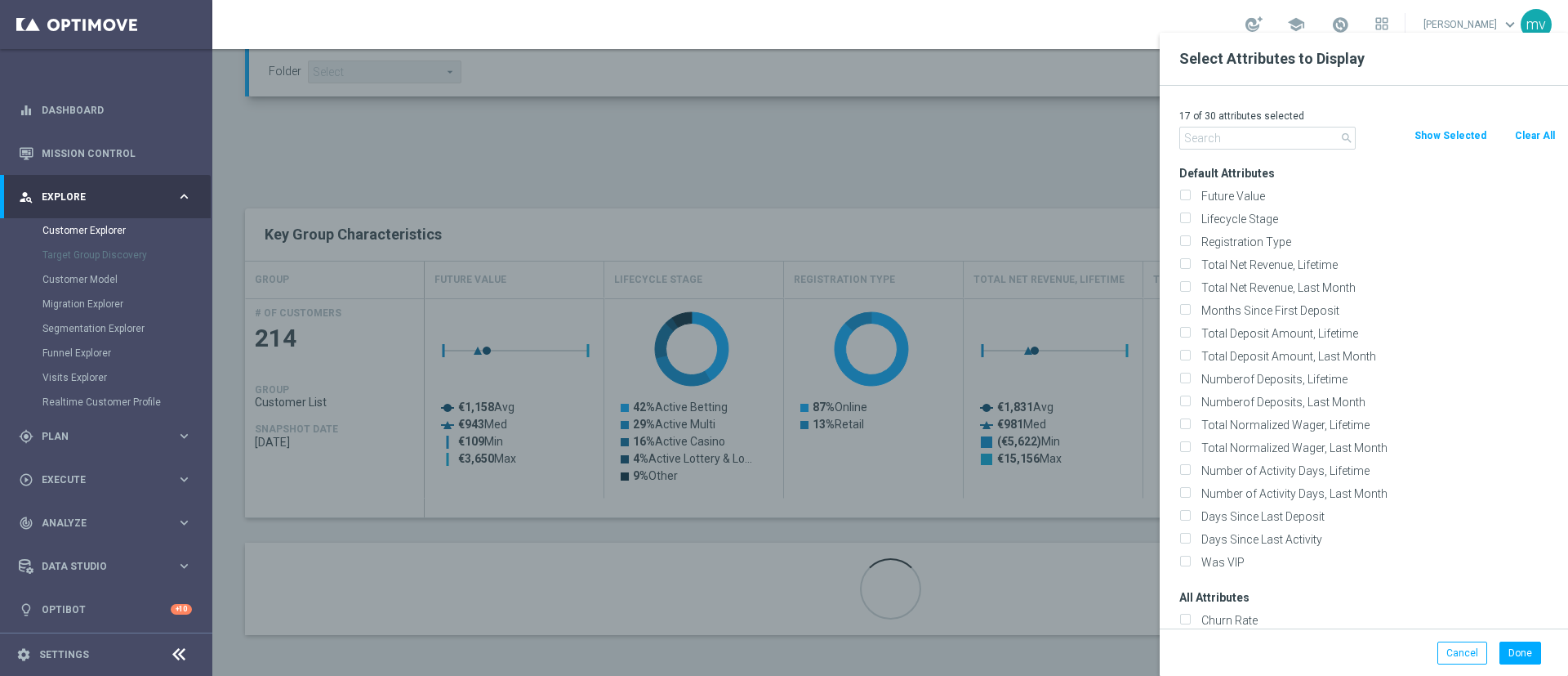
checkbox input "false"
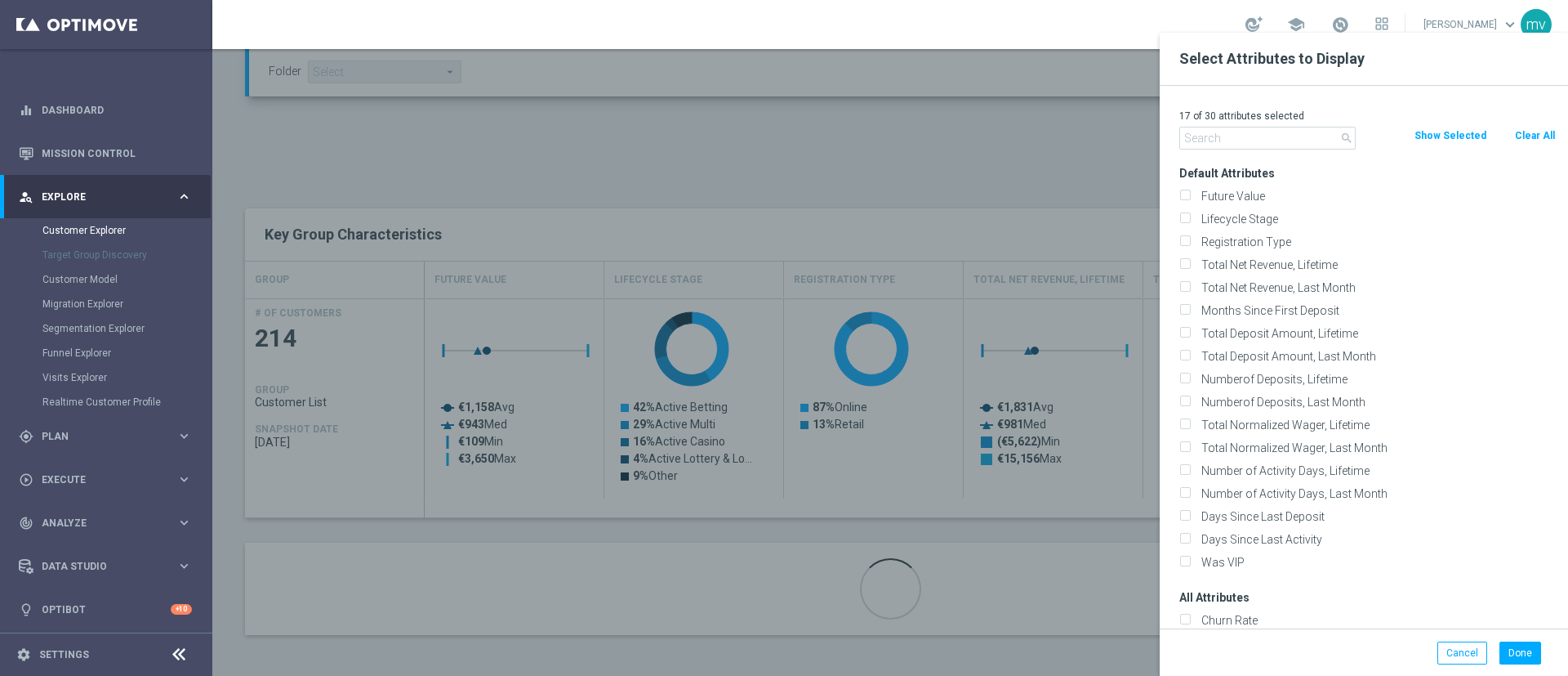
checkbox input "false"
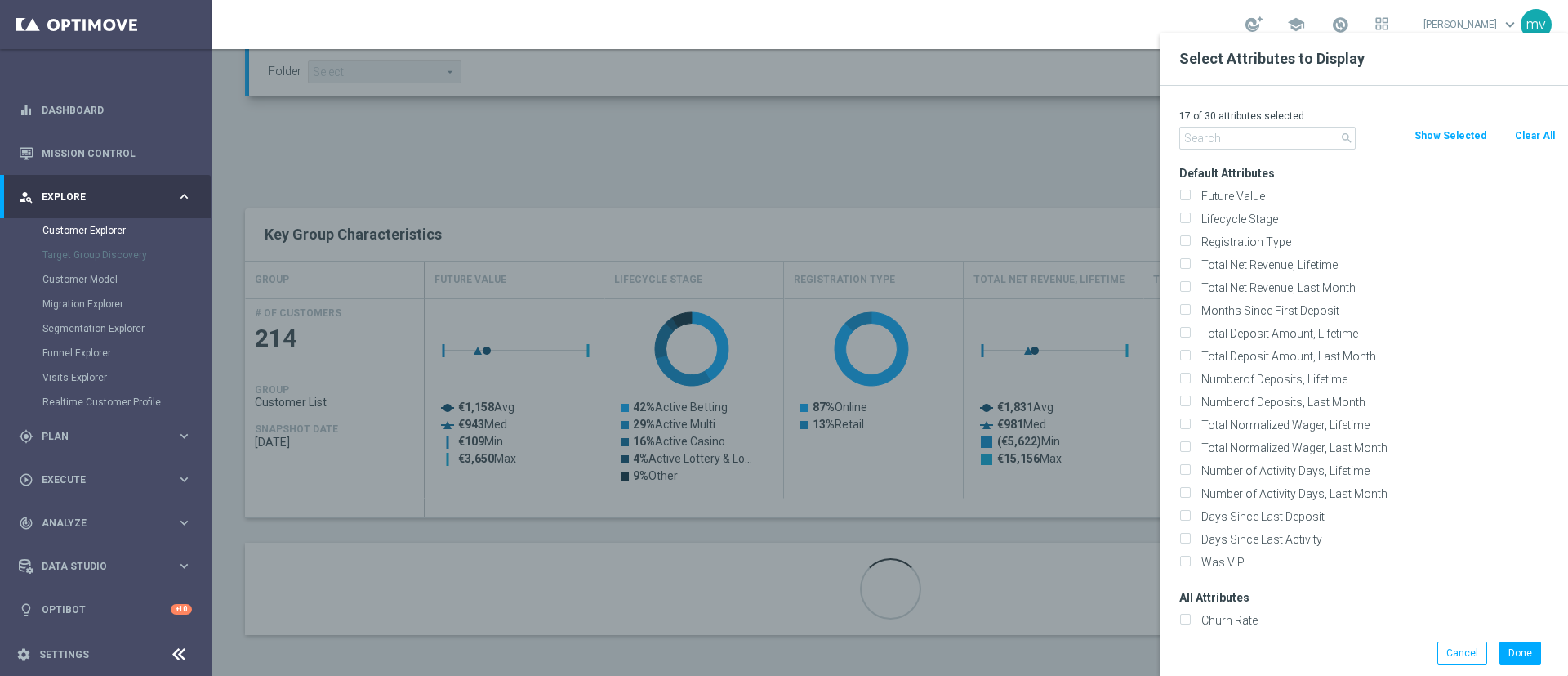
checkbox input "false"
click at [1217, 141] on input "text" at bounding box center [1267, 138] width 177 height 23
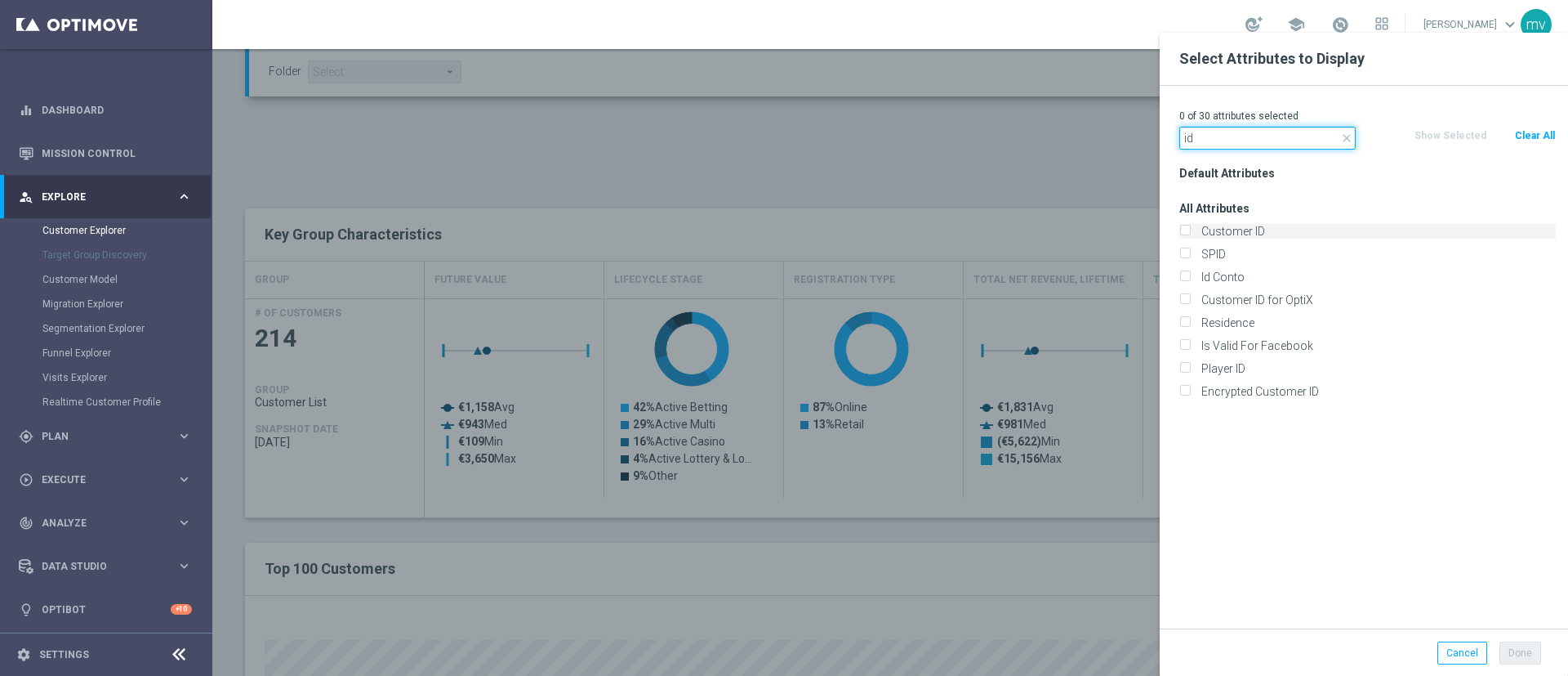
type input "id"
click at [1196, 224] on label "Customer ID" at bounding box center [1376, 231] width 360 height 15
click at [1186, 228] on input "Customer ID" at bounding box center [1184, 233] width 10 height 10
checkbox input "true"
click at [1188, 276] on input "Id Conto" at bounding box center [1184, 279] width 10 height 10
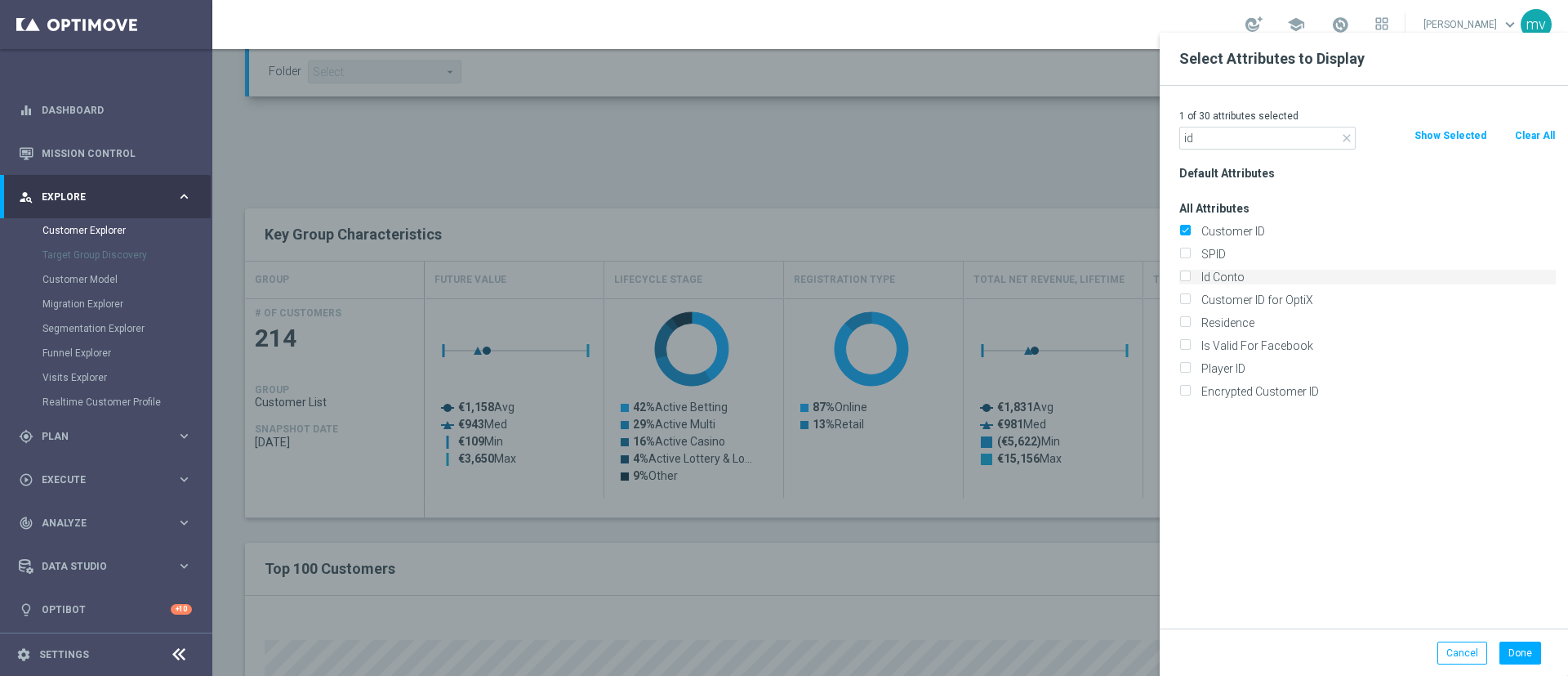
checkbox input "true"
click at [1519, 653] on button "Done" at bounding box center [1520, 653] width 42 height 23
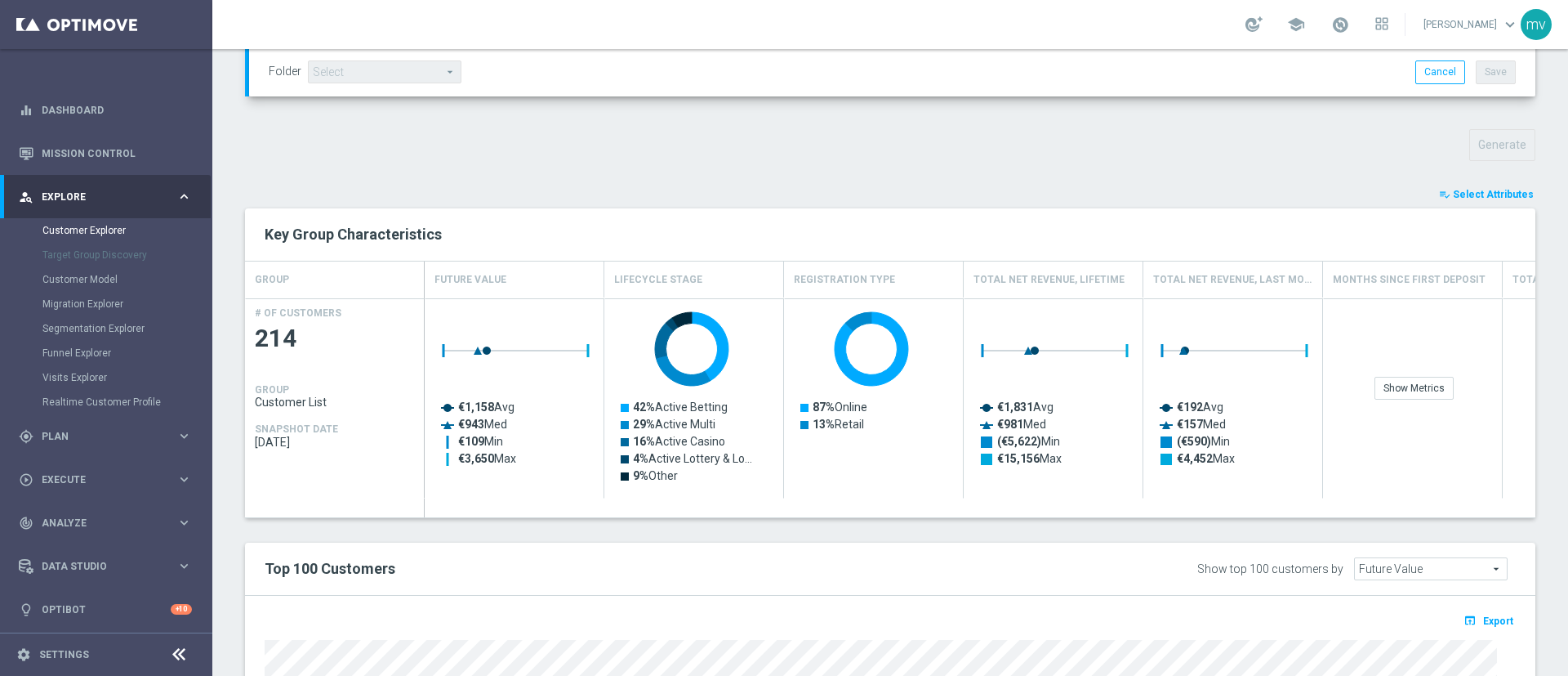
type input "Search"
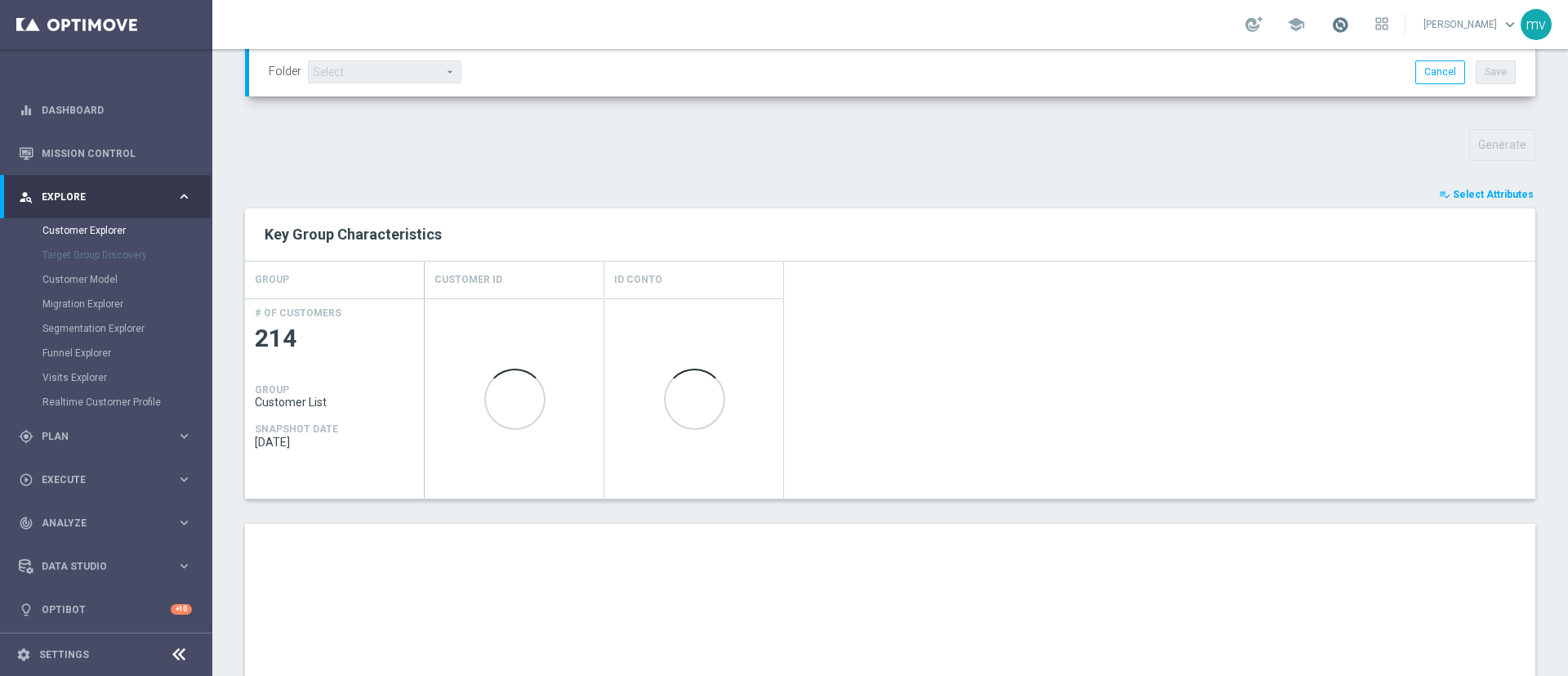
click at [1331, 17] on span at bounding box center [1340, 24] width 18 height 18
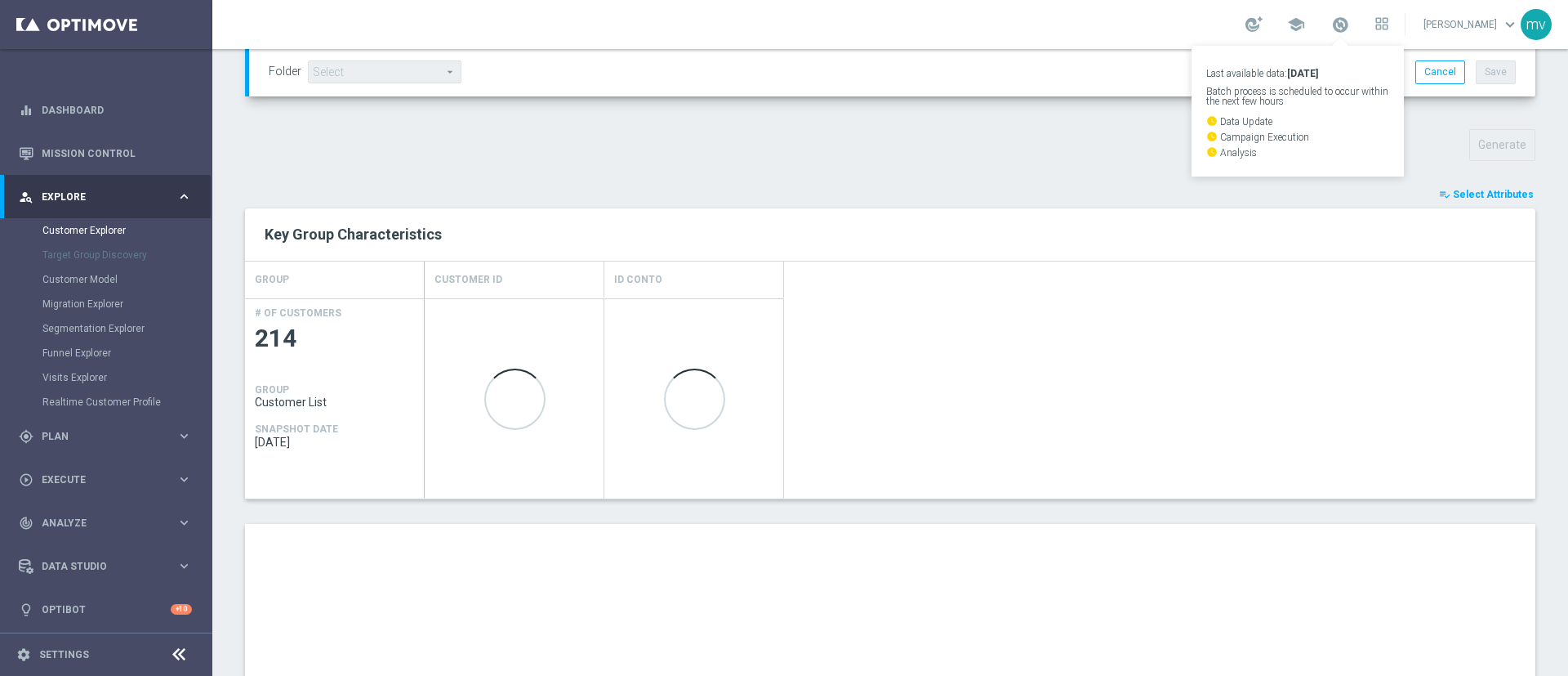
click at [1007, 134] on div "Generate" at bounding box center [891, 144] width 1315 height 32
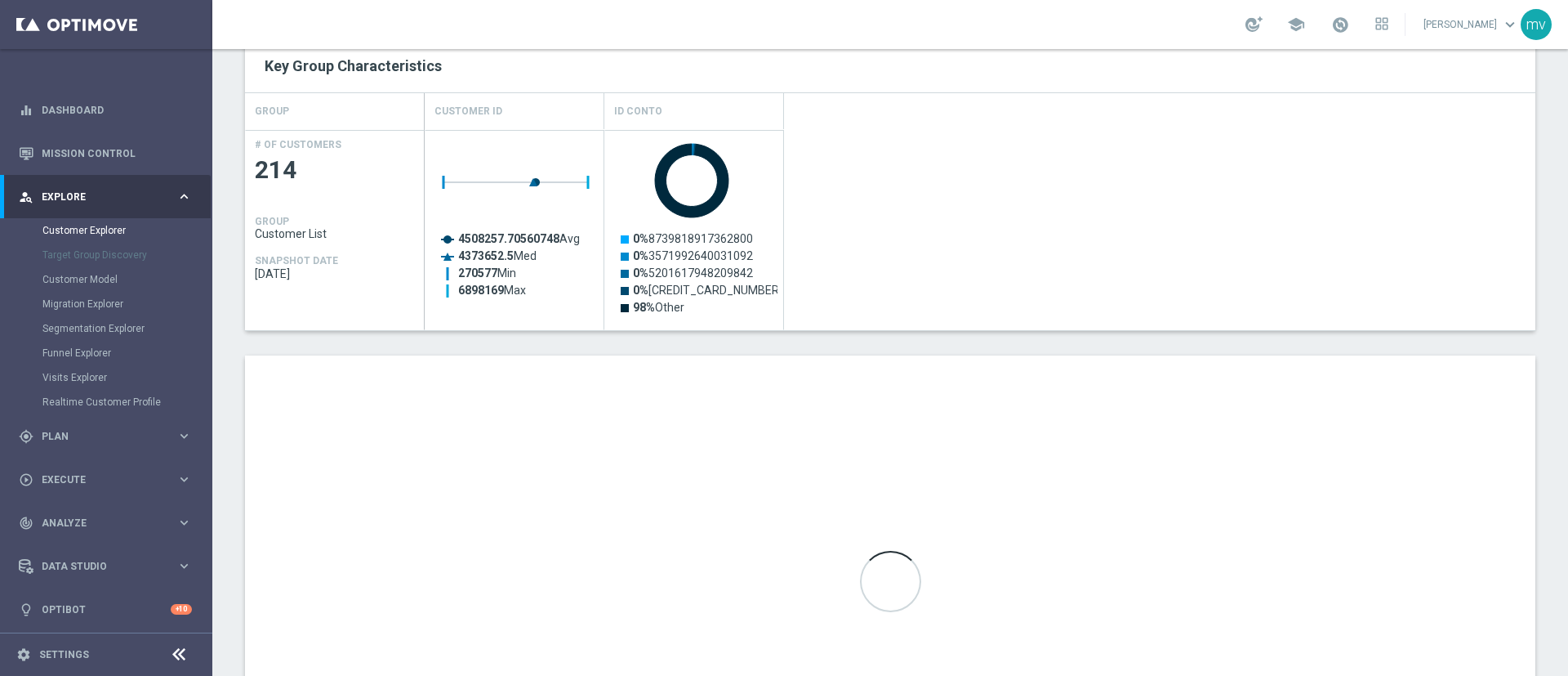
scroll to position [852, 0]
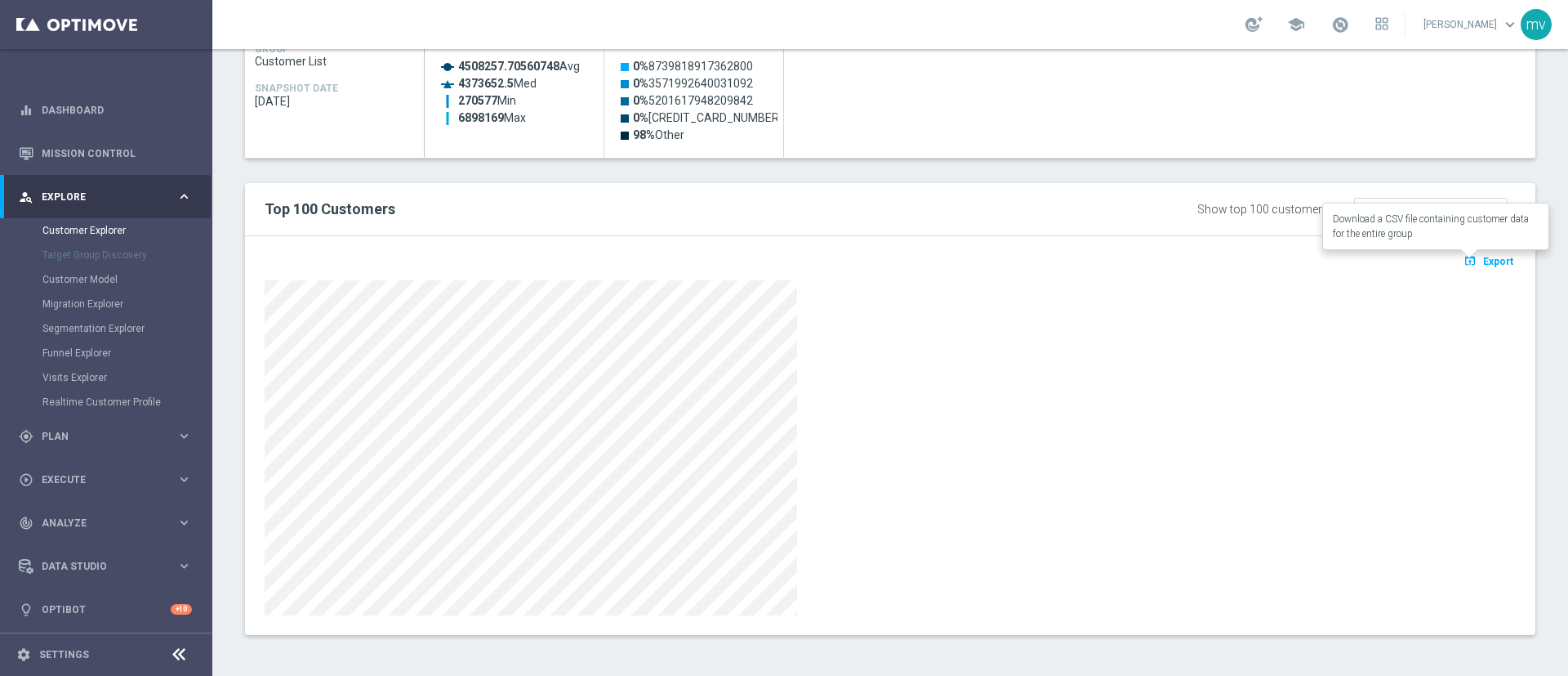
click at [1483, 264] on span "Export" at bounding box center [1498, 261] width 30 height 11
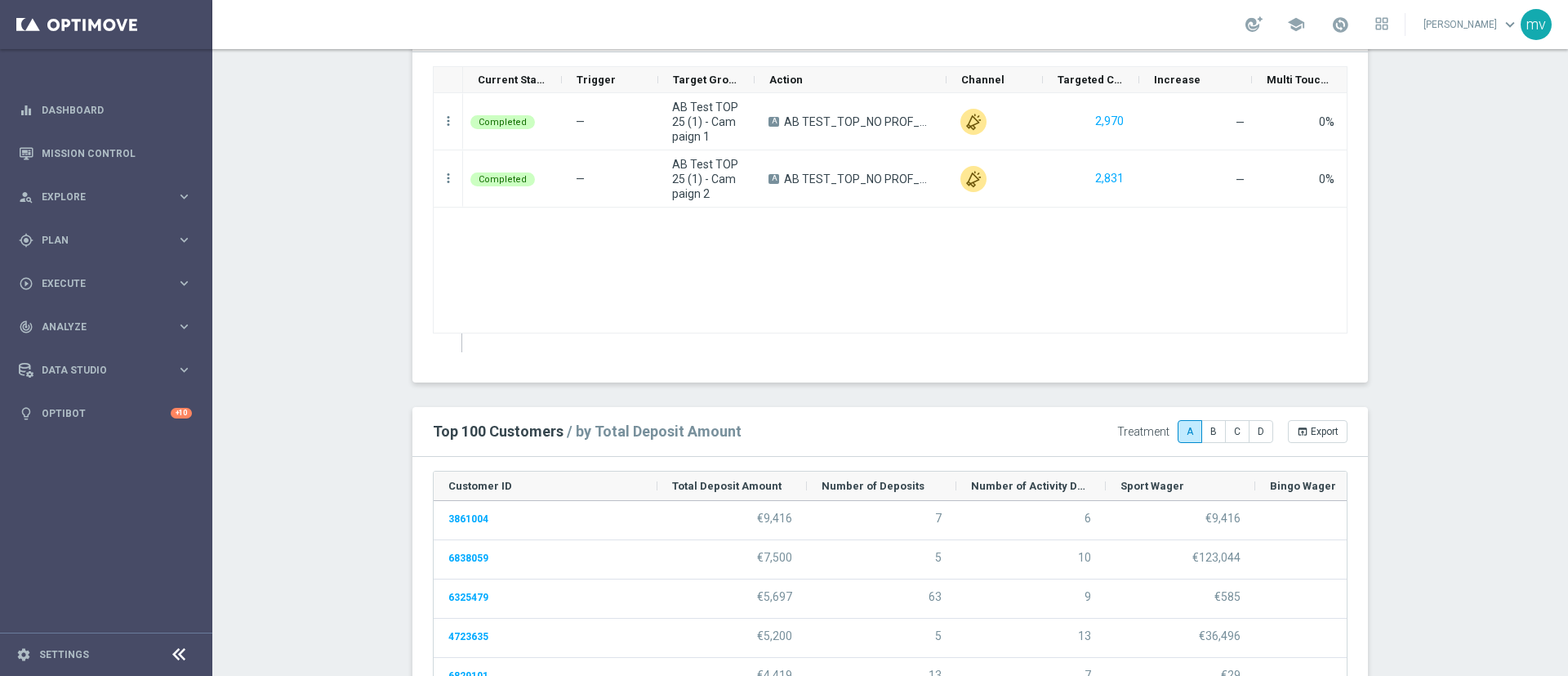
scroll to position [1716, 0]
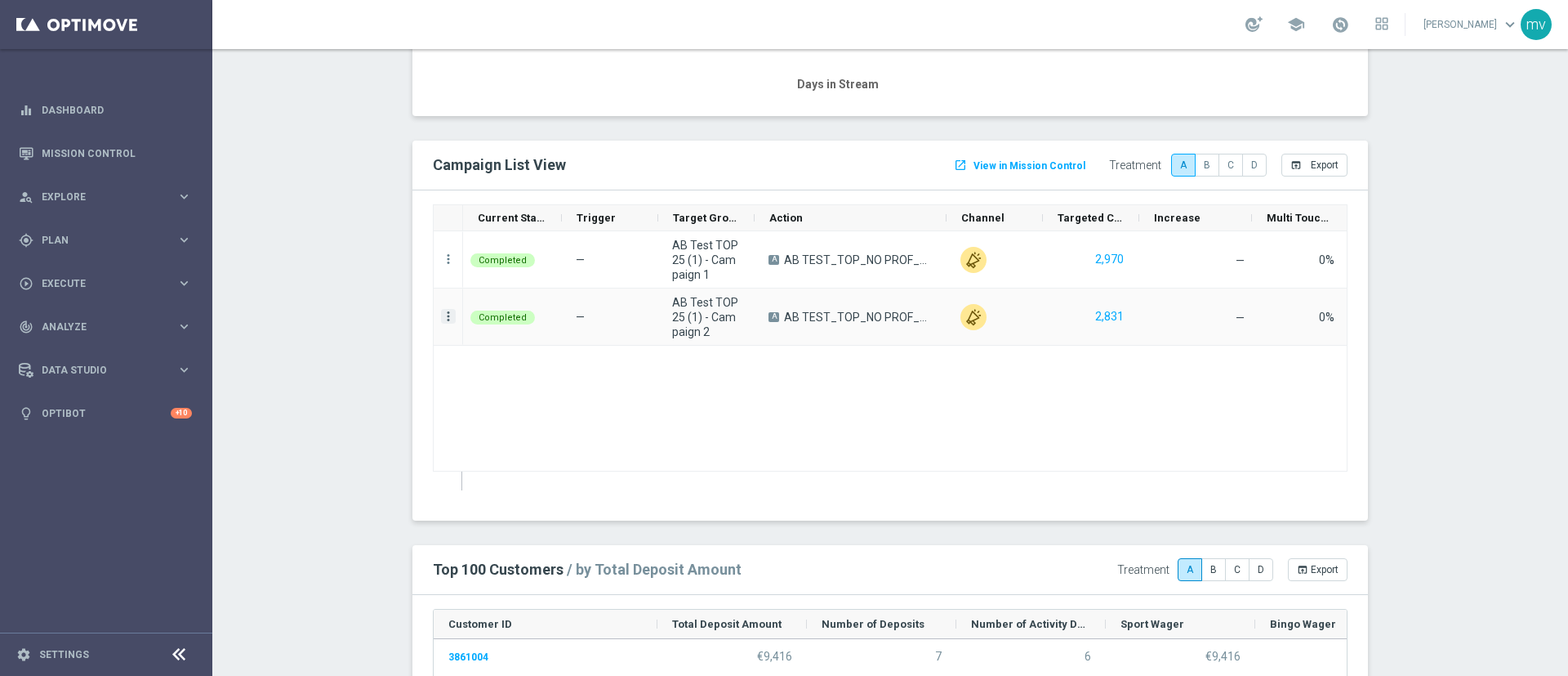
click at [441, 316] on icon "more_vert" at bounding box center [448, 316] width 15 height 15
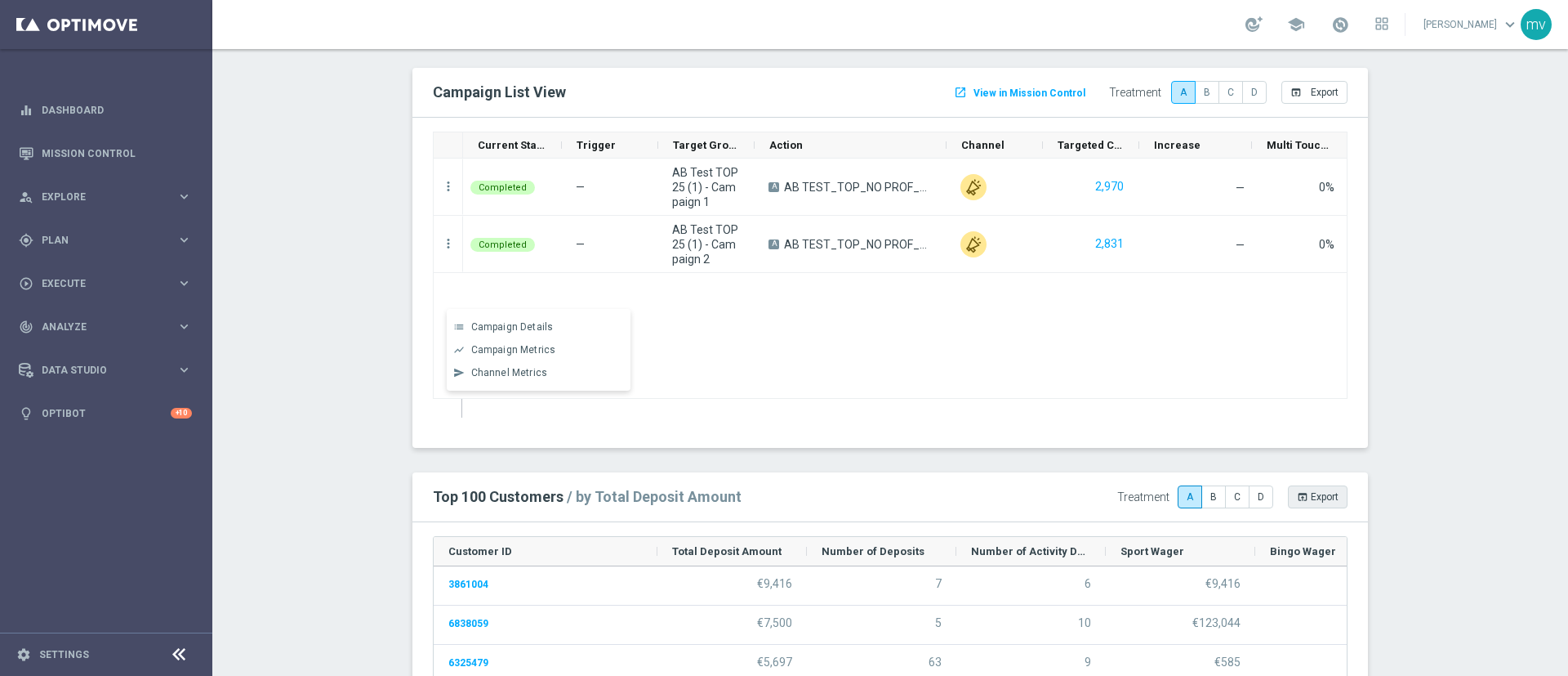
scroll to position [1838, 0]
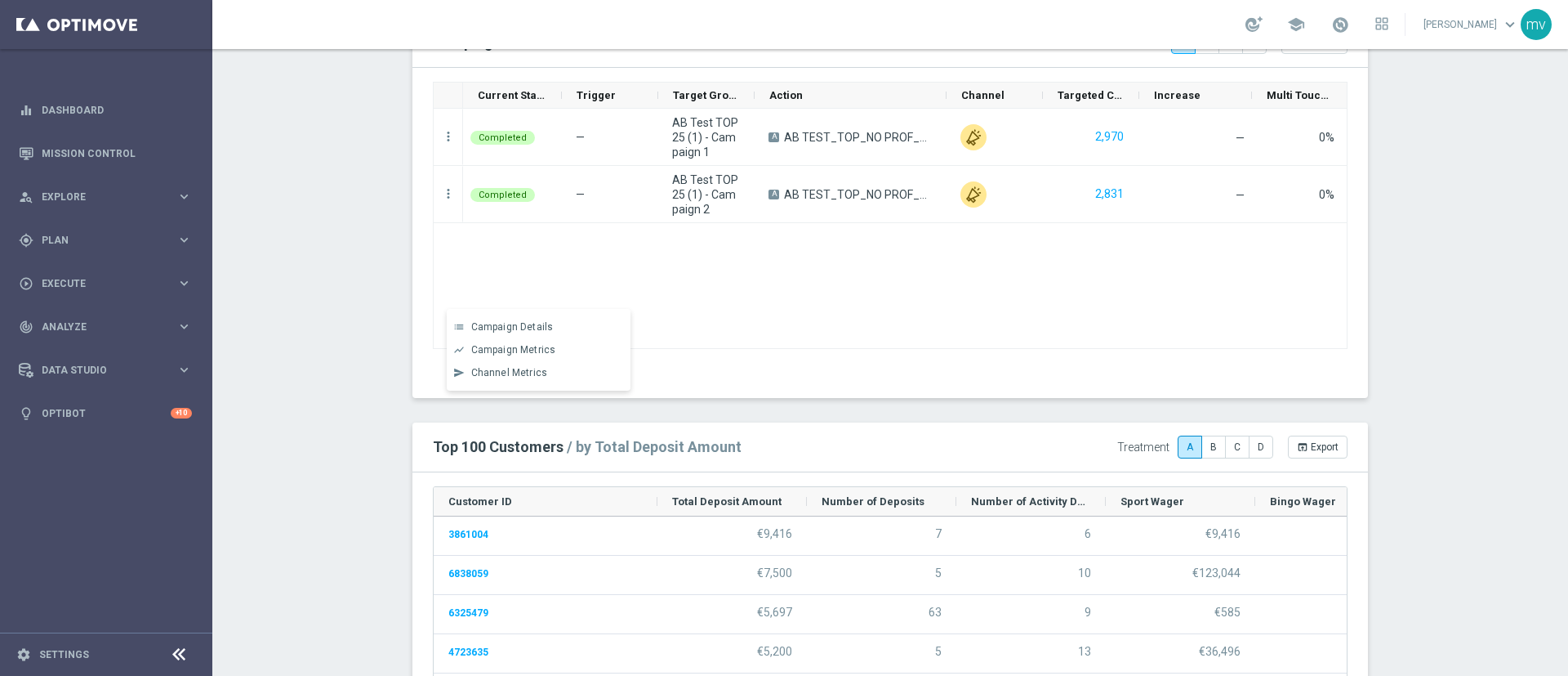
click at [738, 349] on div at bounding box center [905, 358] width 885 height 19
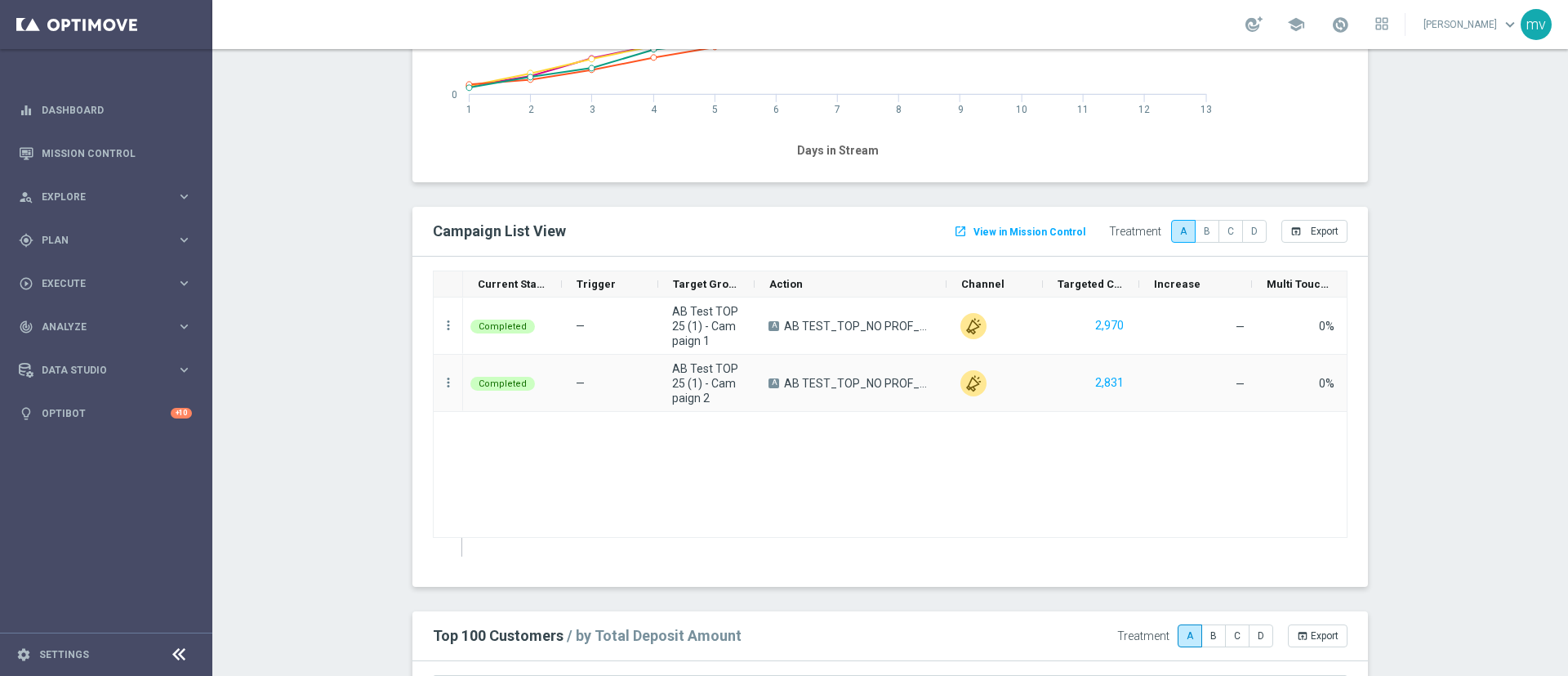
scroll to position [1716, 0]
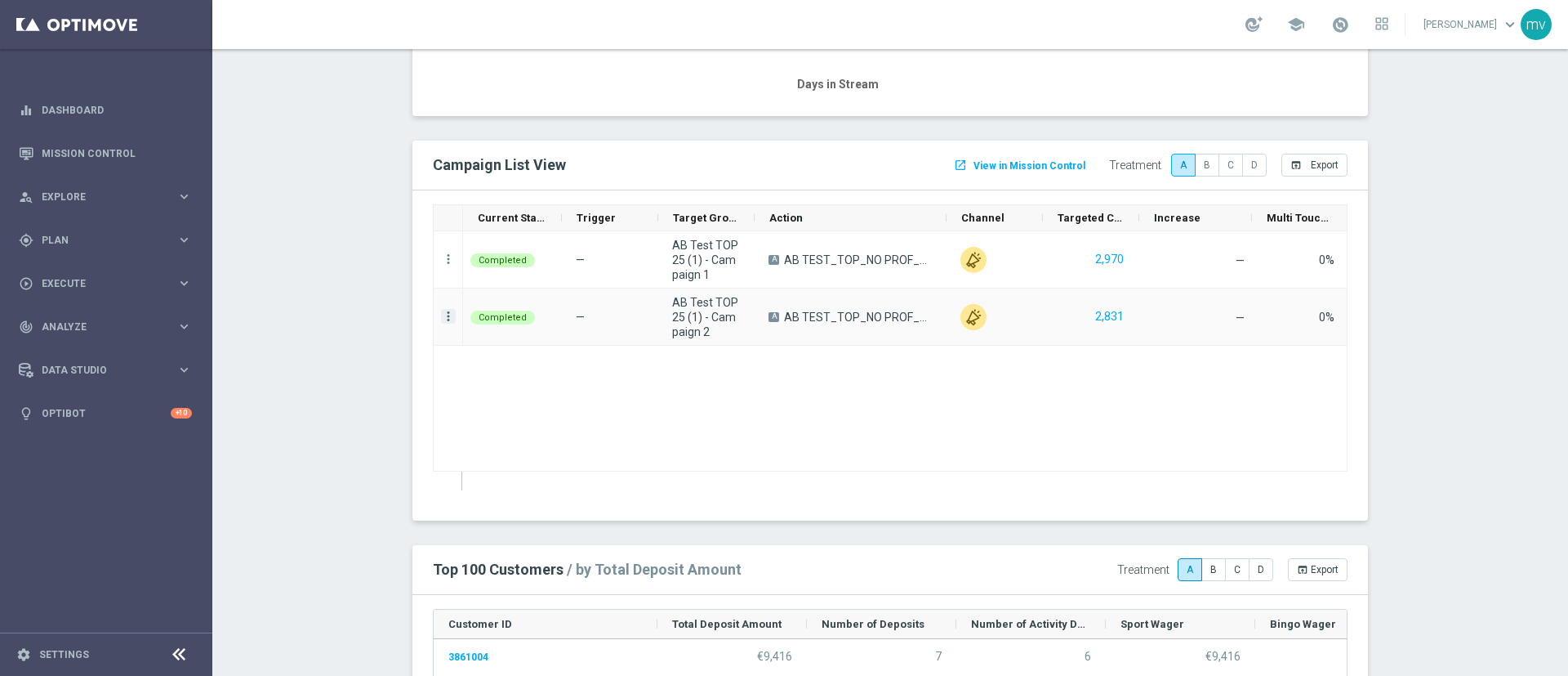
click at [441, 321] on icon "more_vert" at bounding box center [448, 316] width 15 height 15
click at [503, 437] on div "Completed — AB Test TOP 25 (1) - Campaign 1 A AB TEST_TOP_NO PROF_dep el 25€ 2,…" at bounding box center [904, 360] width 884 height 258
click at [1329, 567] on span "Export" at bounding box center [1324, 569] width 28 height 11
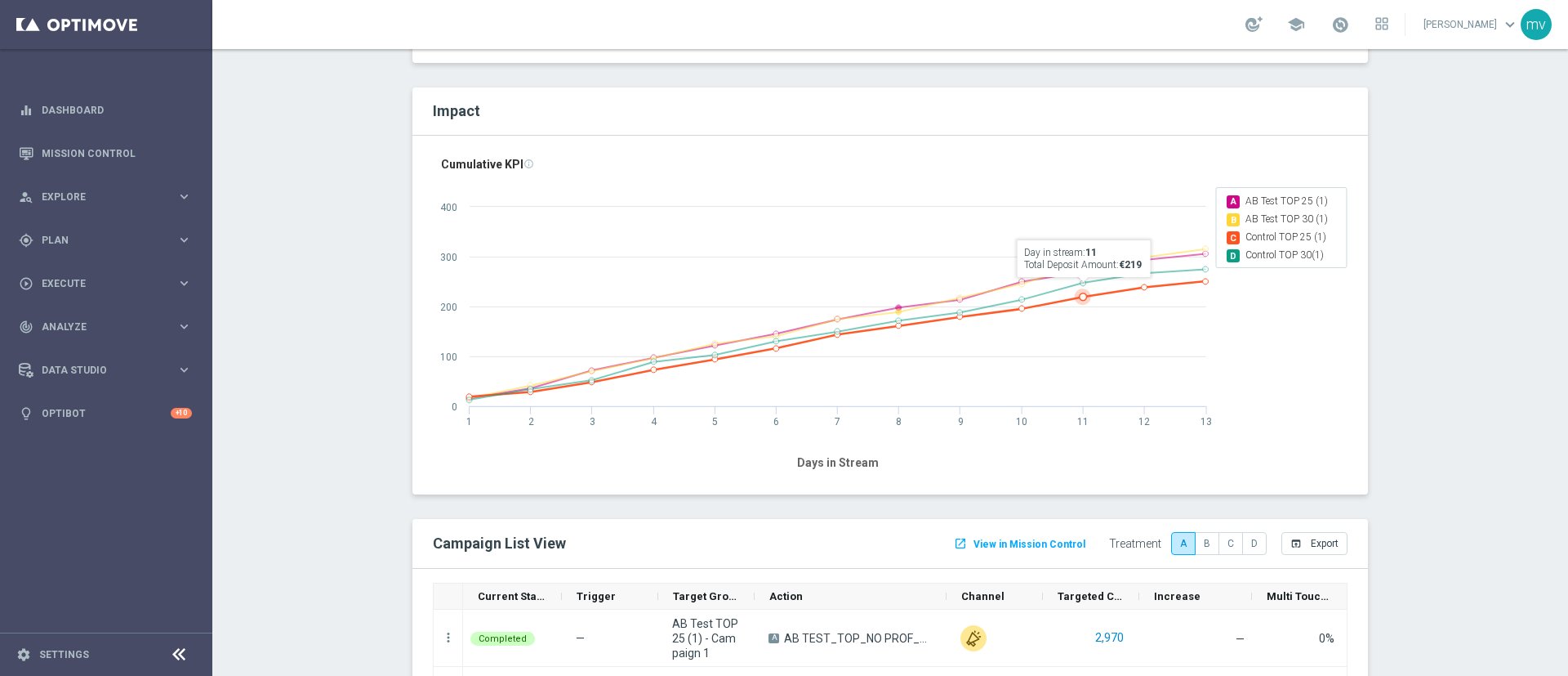
scroll to position [1470, 0]
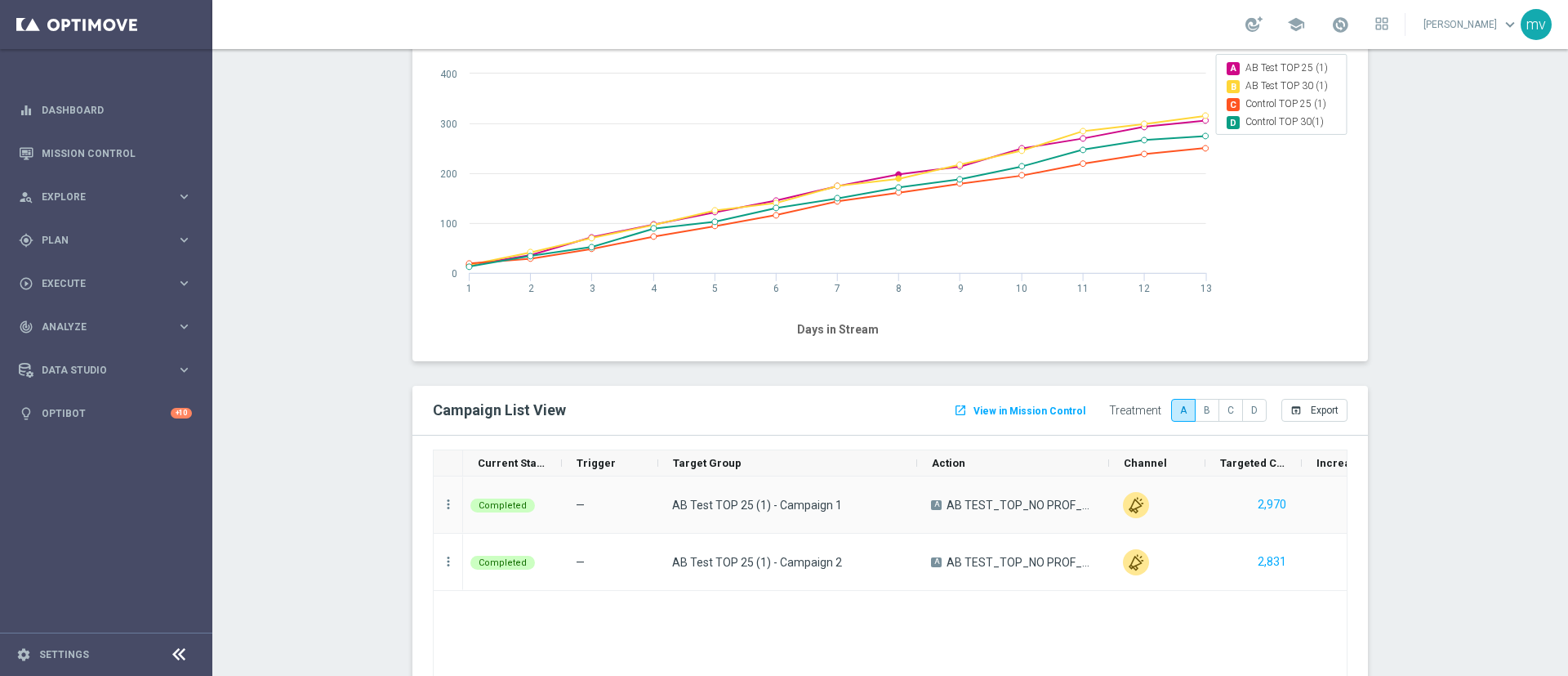
drag, startPoint x: 743, startPoint y: 469, endPoint x: 904, endPoint y: 479, distance: 161.3
click at [904, 479] on div "Current Status Trigger Target Group" at bounding box center [891, 592] width 915 height 286
click at [1196, 405] on label "B" at bounding box center [1207, 410] width 24 height 23
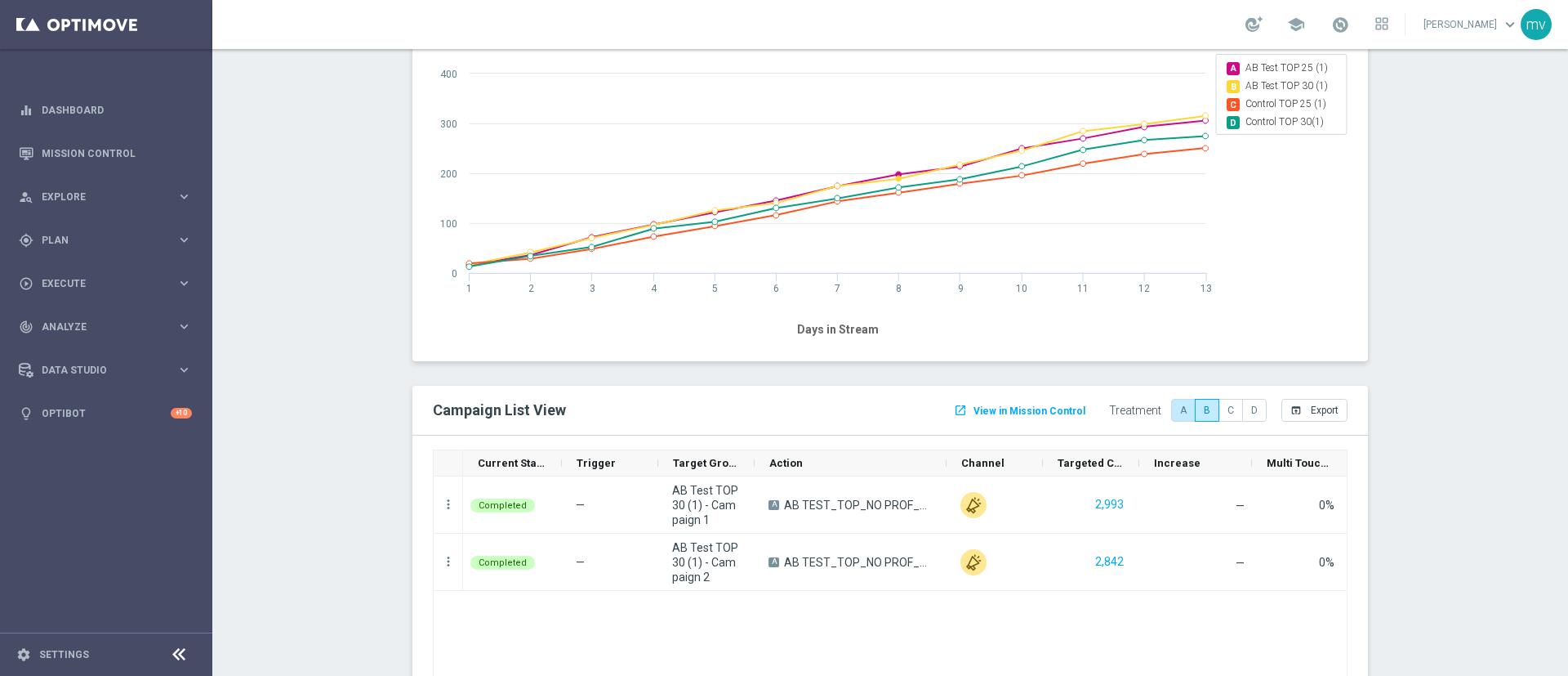
click at [1174, 409] on label "A" at bounding box center [1184, 410] width 24 height 23
click at [1199, 408] on label "B" at bounding box center [1207, 410] width 24 height 23
click at [1171, 404] on label "A" at bounding box center [1184, 410] width 24 height 23
click at [1223, 409] on label "C" at bounding box center [1231, 410] width 24 height 23
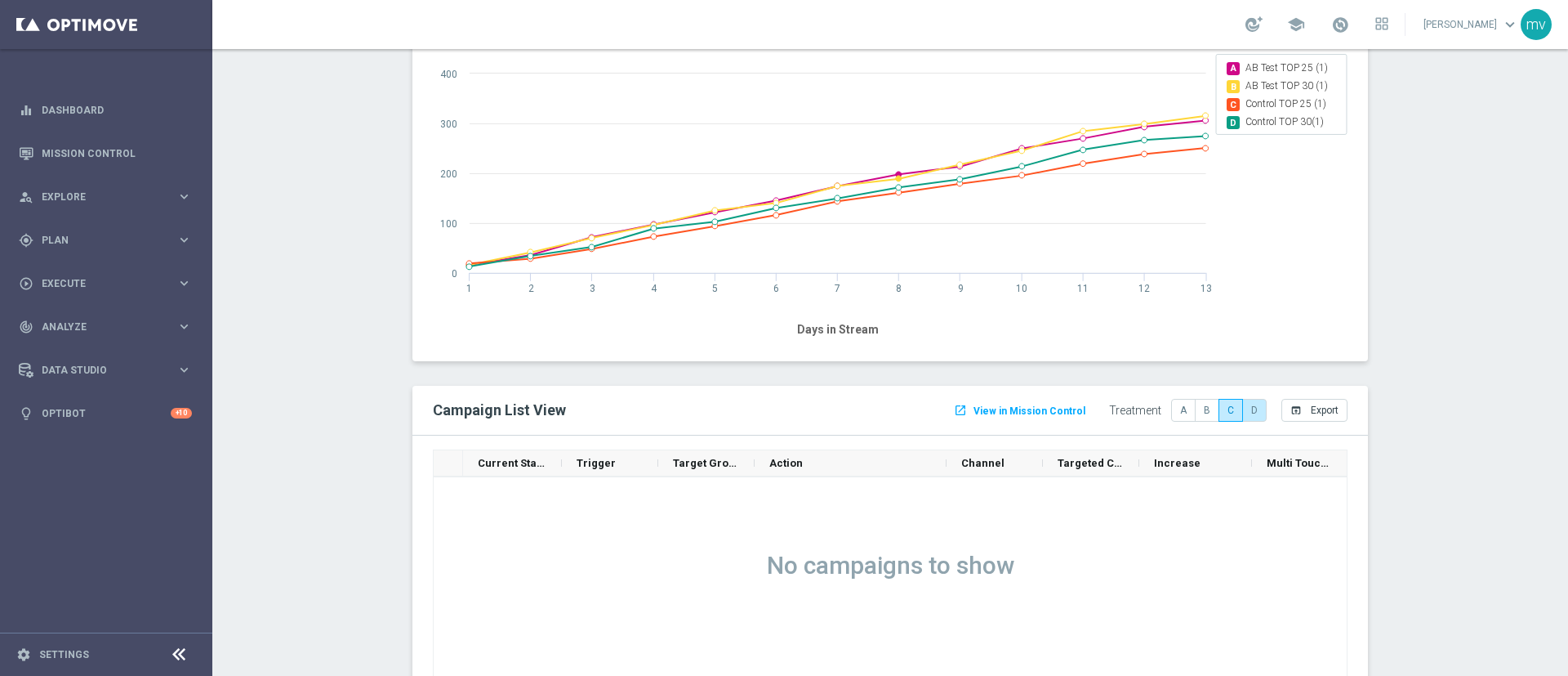
click at [1242, 411] on label "D" at bounding box center [1254, 410] width 24 height 23
click at [1201, 410] on label "B" at bounding box center [1207, 410] width 24 height 23
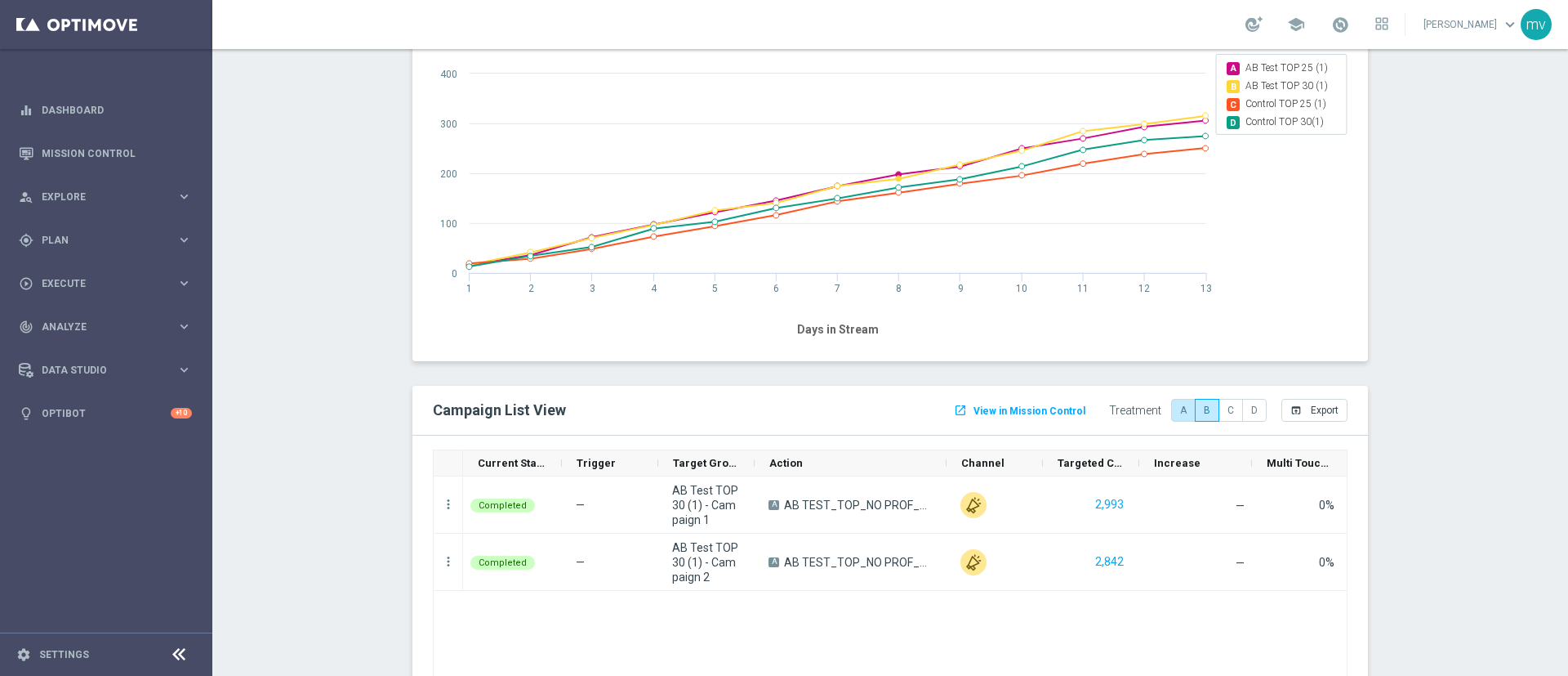
click at [1175, 409] on label "A" at bounding box center [1184, 410] width 24 height 23
click at [1196, 411] on label "B" at bounding box center [1207, 410] width 24 height 23
click at [1173, 405] on label "A" at bounding box center [1184, 410] width 24 height 23
click at [1098, 559] on button "2,831" at bounding box center [1109, 561] width 32 height 20
click at [441, 565] on icon "more_vert" at bounding box center [448, 561] width 15 height 15
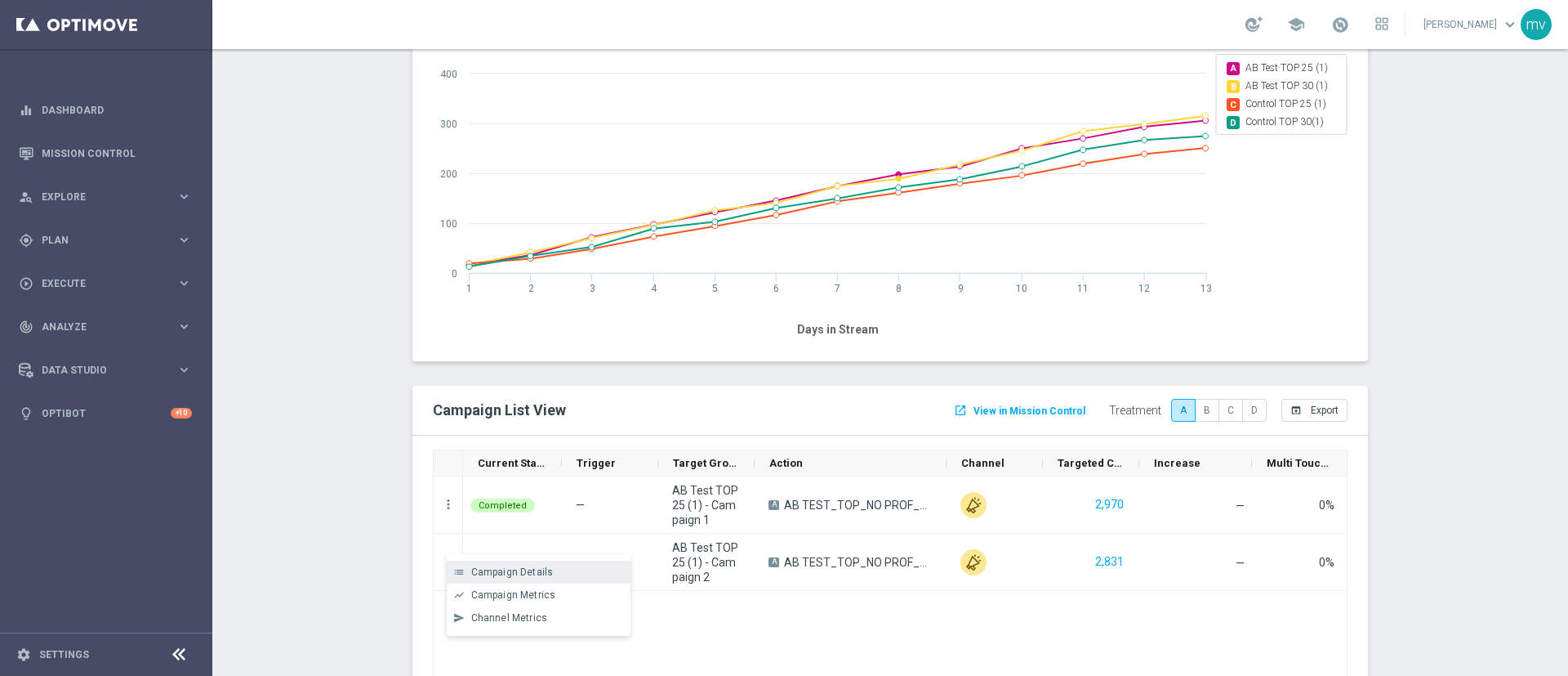
click at [483, 580] on div "list Campaign Details" at bounding box center [538, 572] width 183 height 23
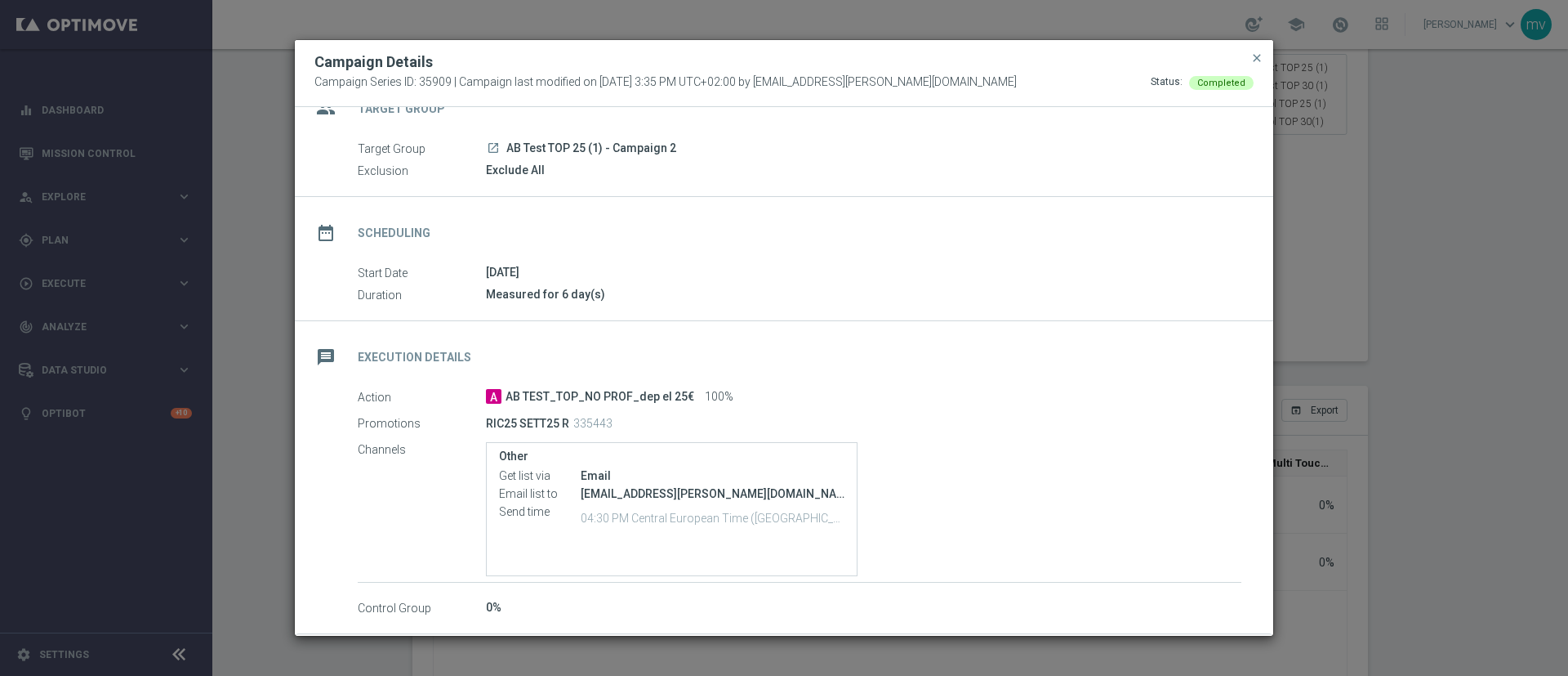
scroll to position [0, 0]
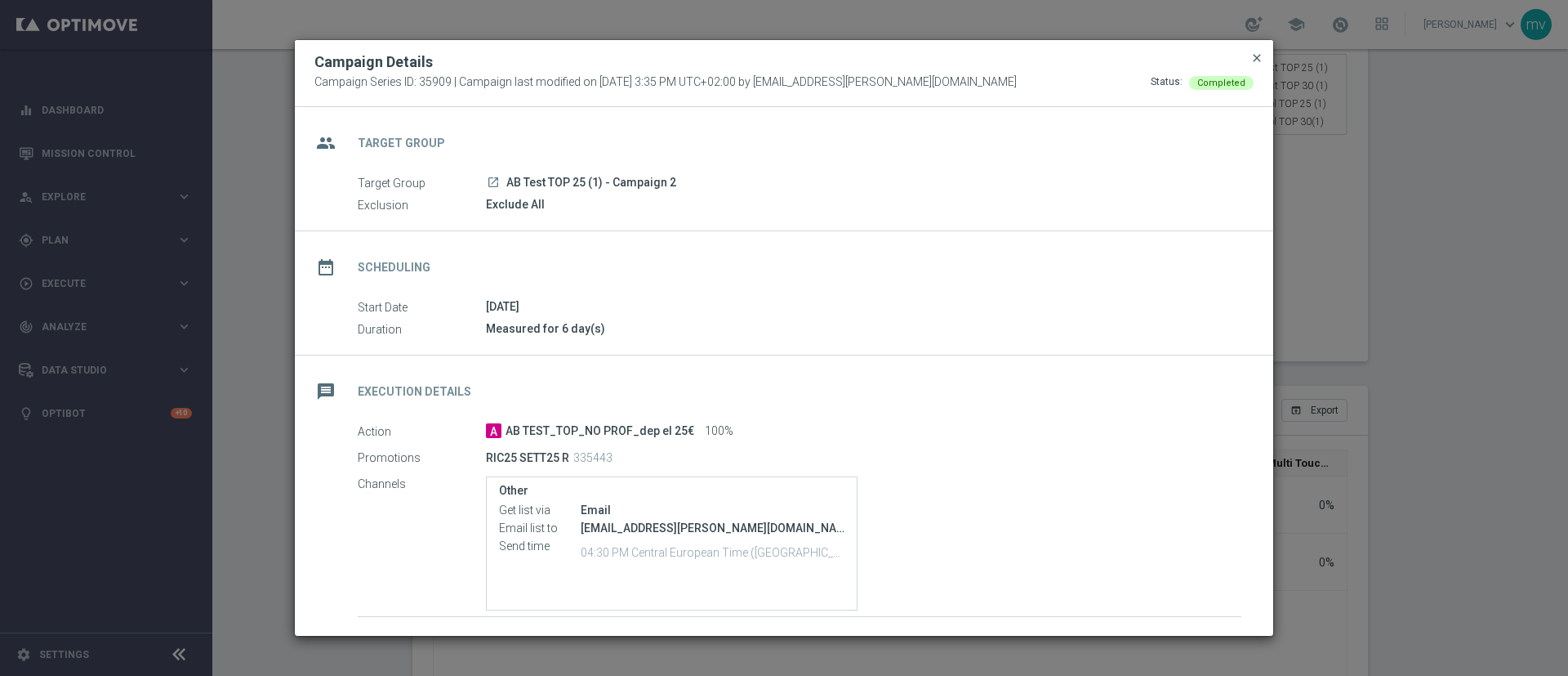
click at [1253, 60] on span "close" at bounding box center [1257, 57] width 13 height 13
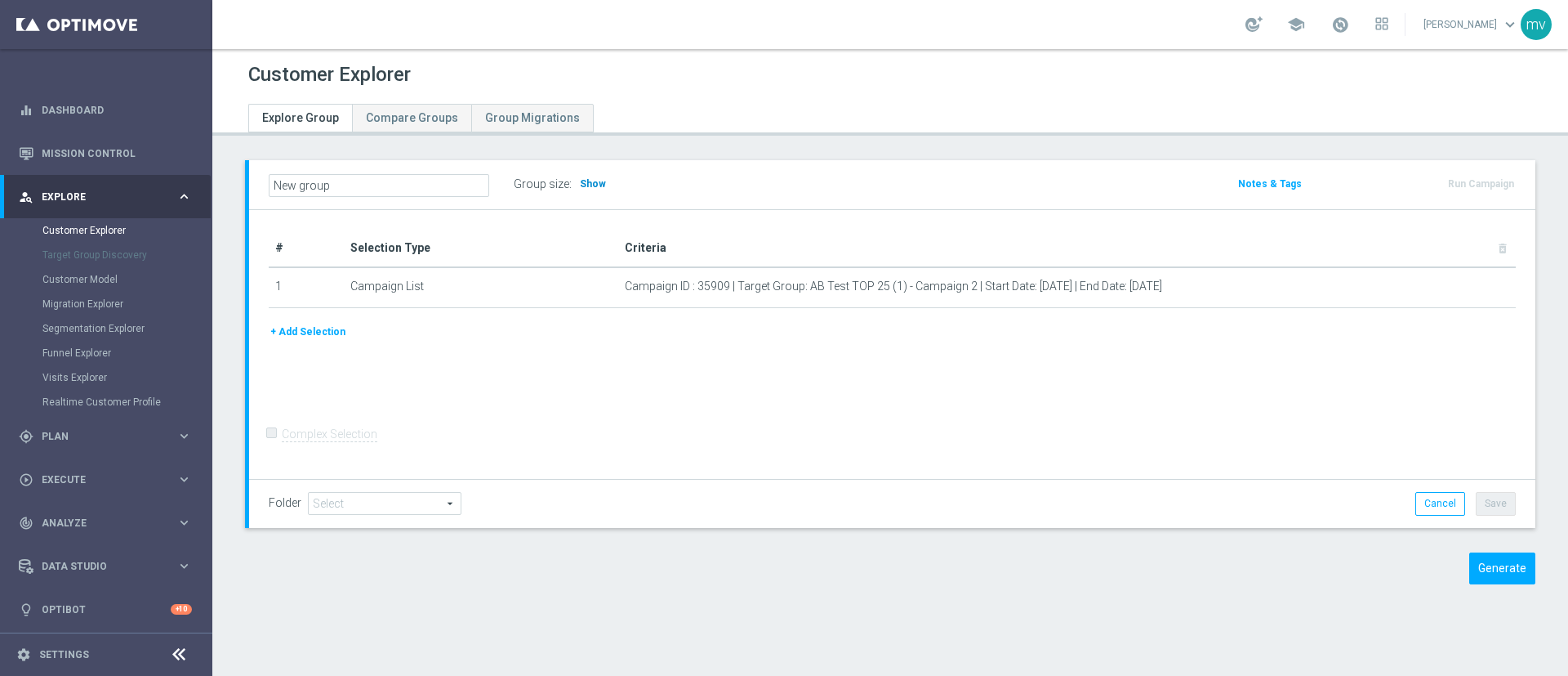
click at [594, 184] on span "Show" at bounding box center [593, 184] width 26 height 11
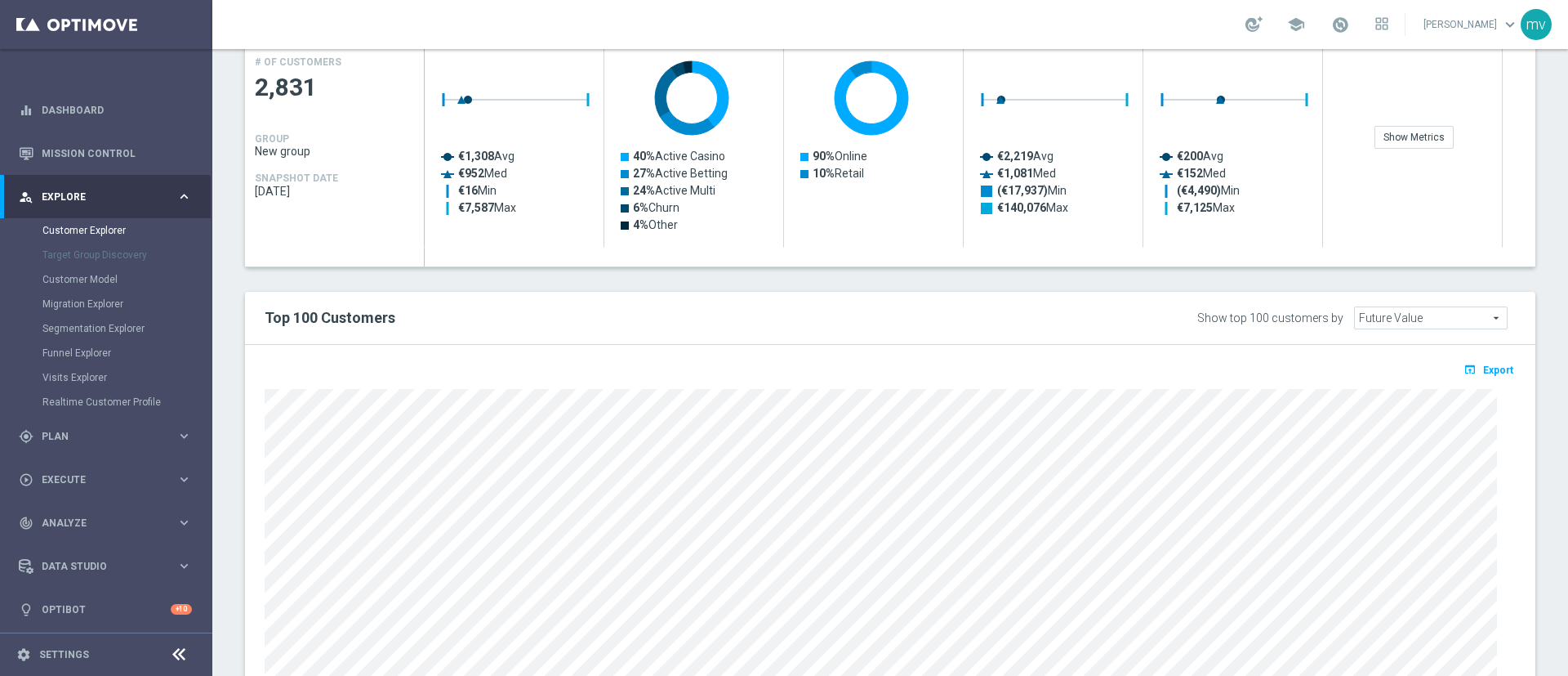
scroll to position [503, 0]
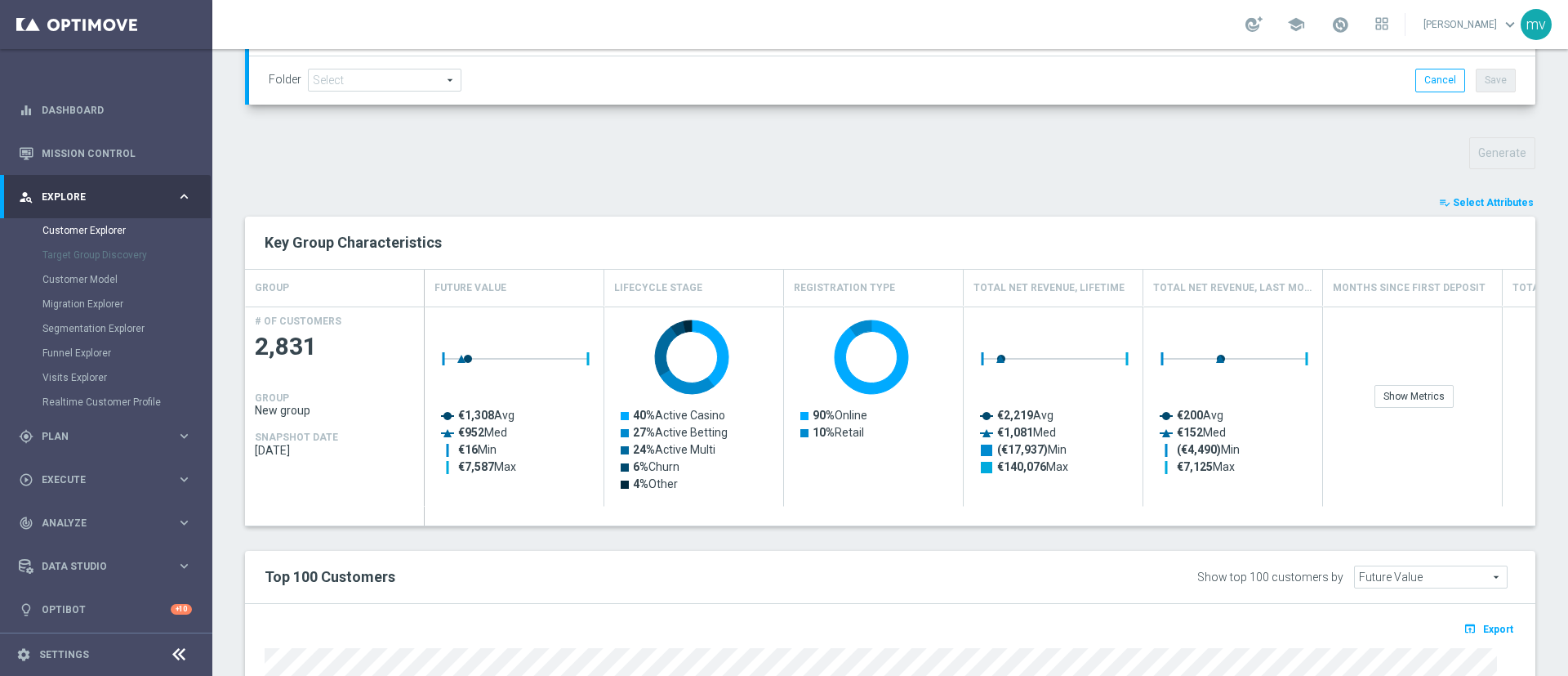
click at [1453, 203] on span "Select Attributes" at bounding box center [1493, 202] width 81 height 11
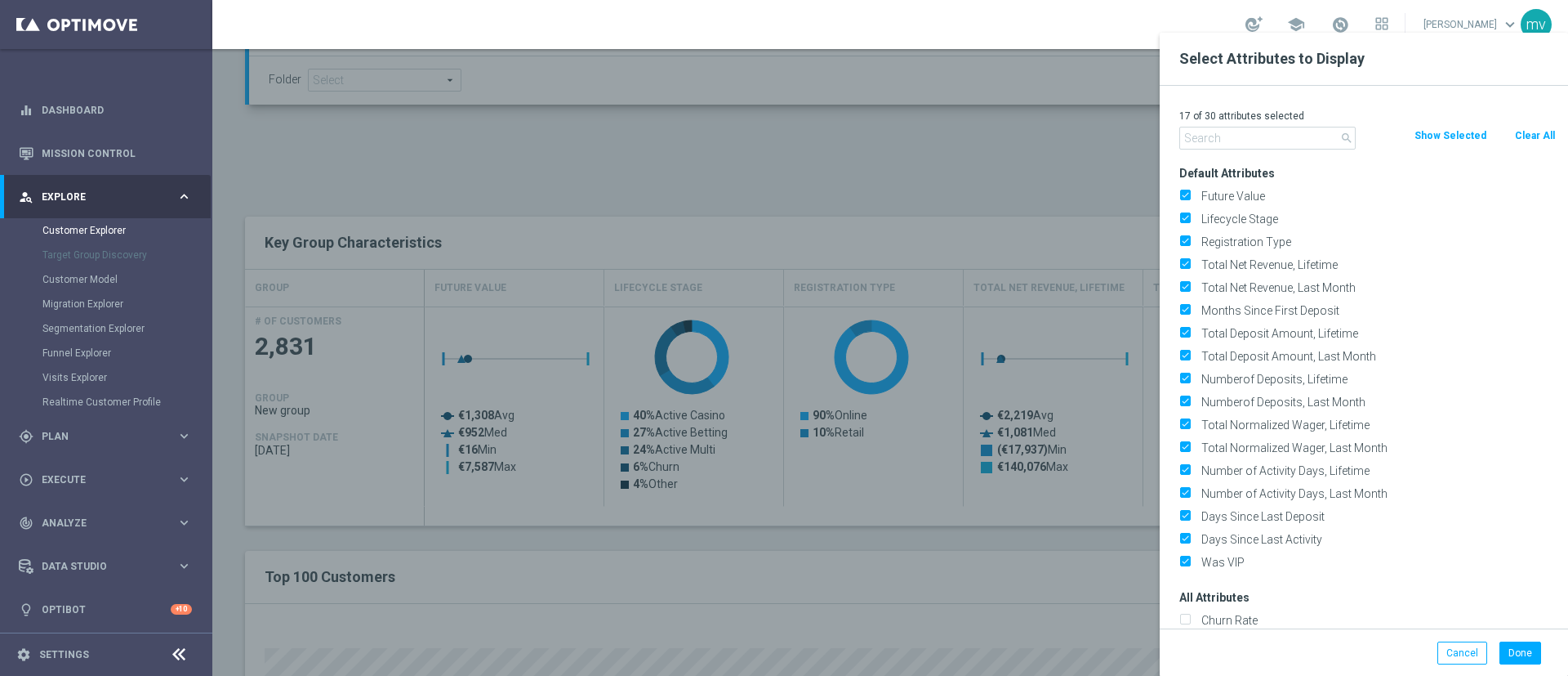
click at [1516, 130] on button "Clear All" at bounding box center [1535, 136] width 43 height 18
checkbox input "false"
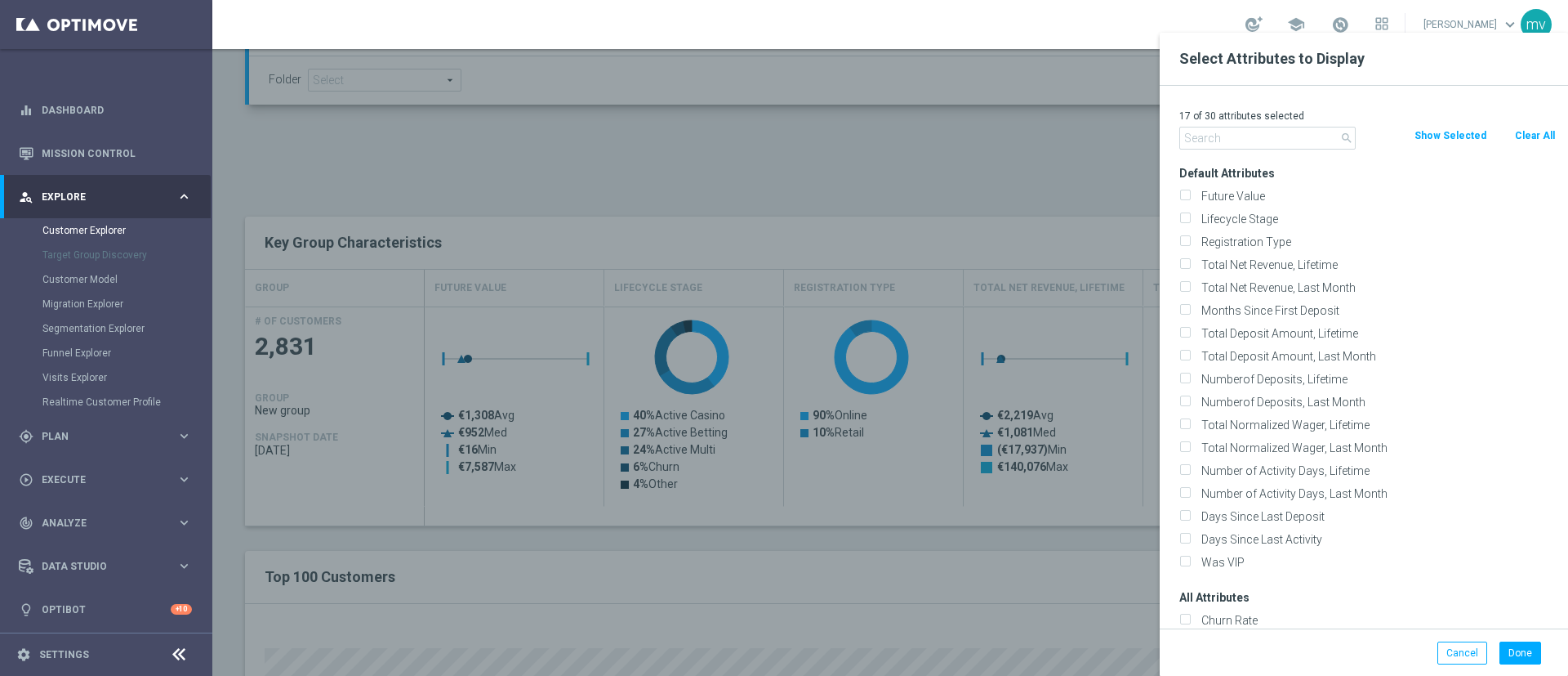
checkbox input "false"
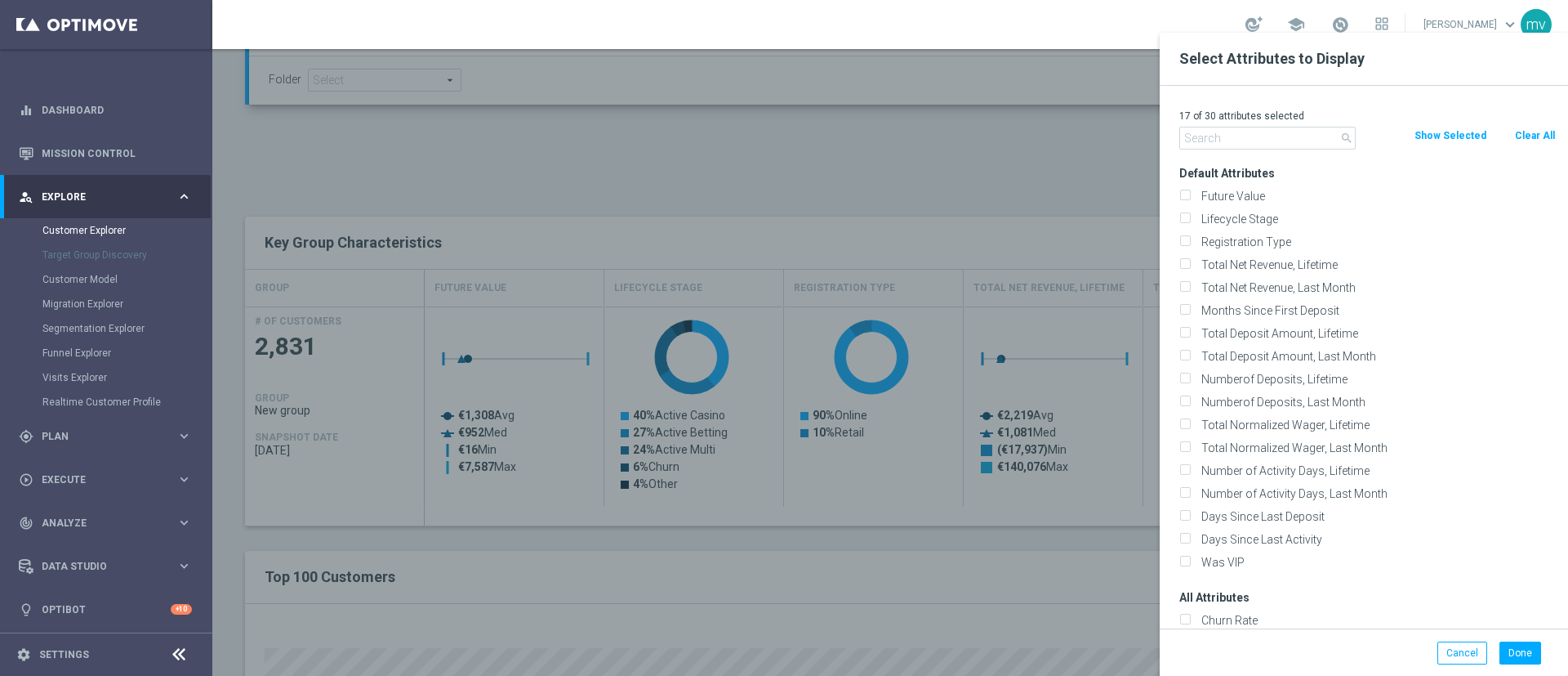
checkbox input "false"
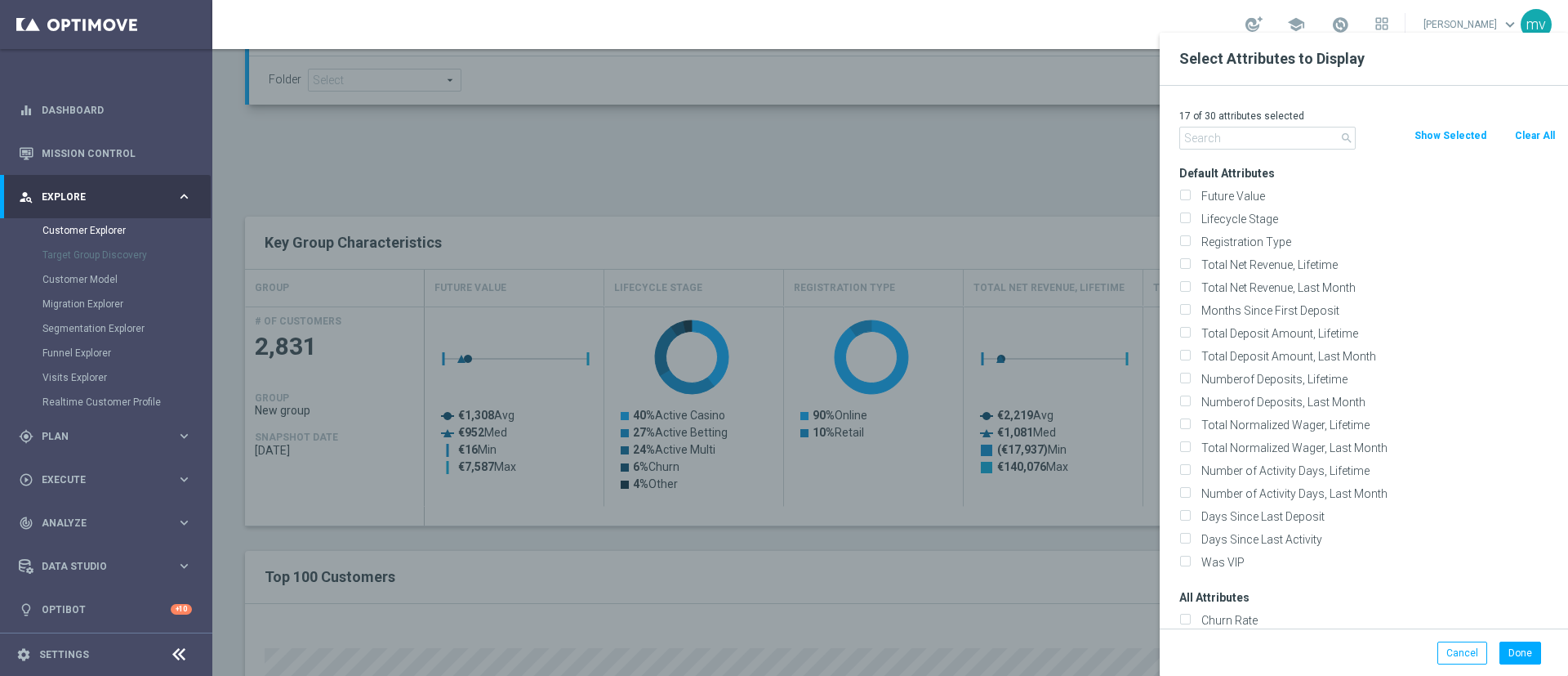
checkbox input "false"
click at [1287, 137] on input "text" at bounding box center [1267, 138] width 177 height 23
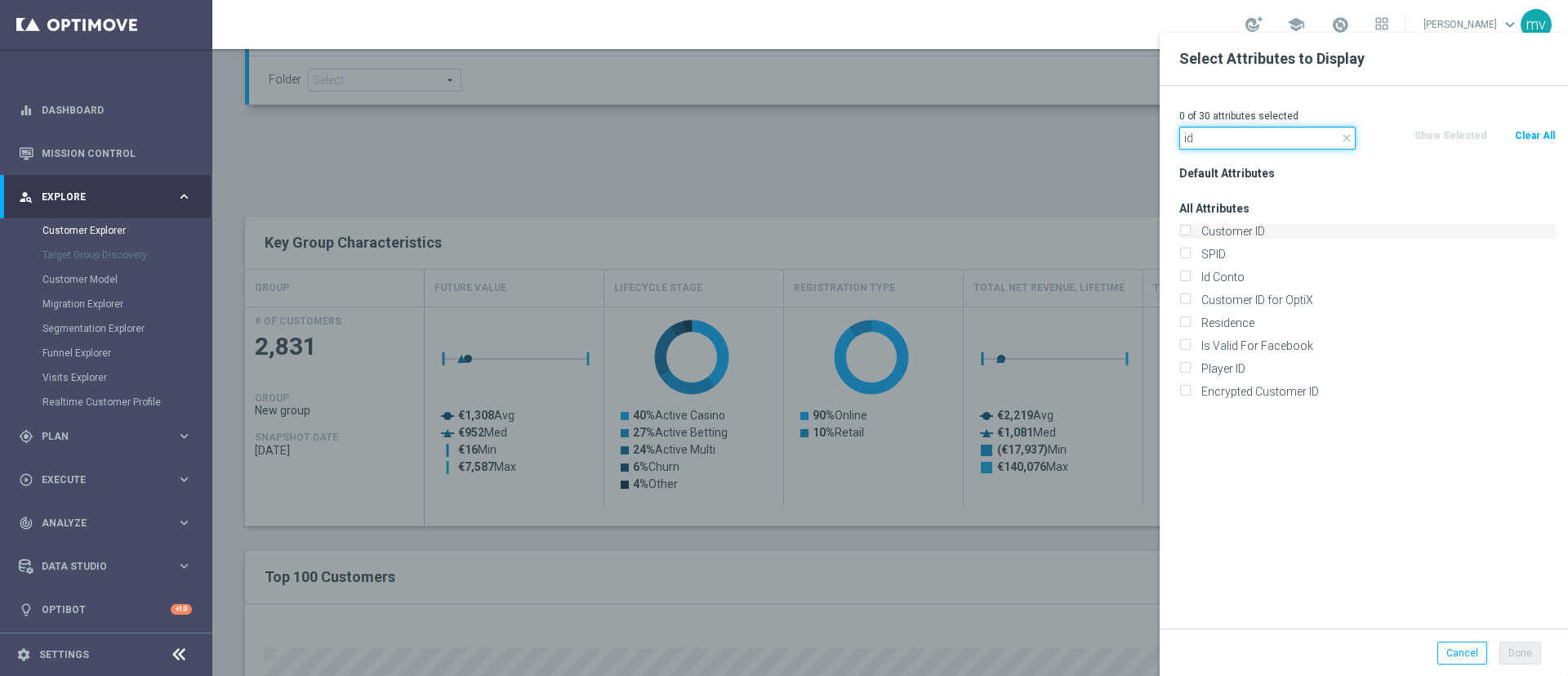
type input "id"
click at [1185, 231] on input "Customer ID" at bounding box center [1184, 233] width 10 height 10
checkbox input "true"
click at [1188, 276] on input "Id Conto" at bounding box center [1184, 279] width 10 height 10
checkbox input "true"
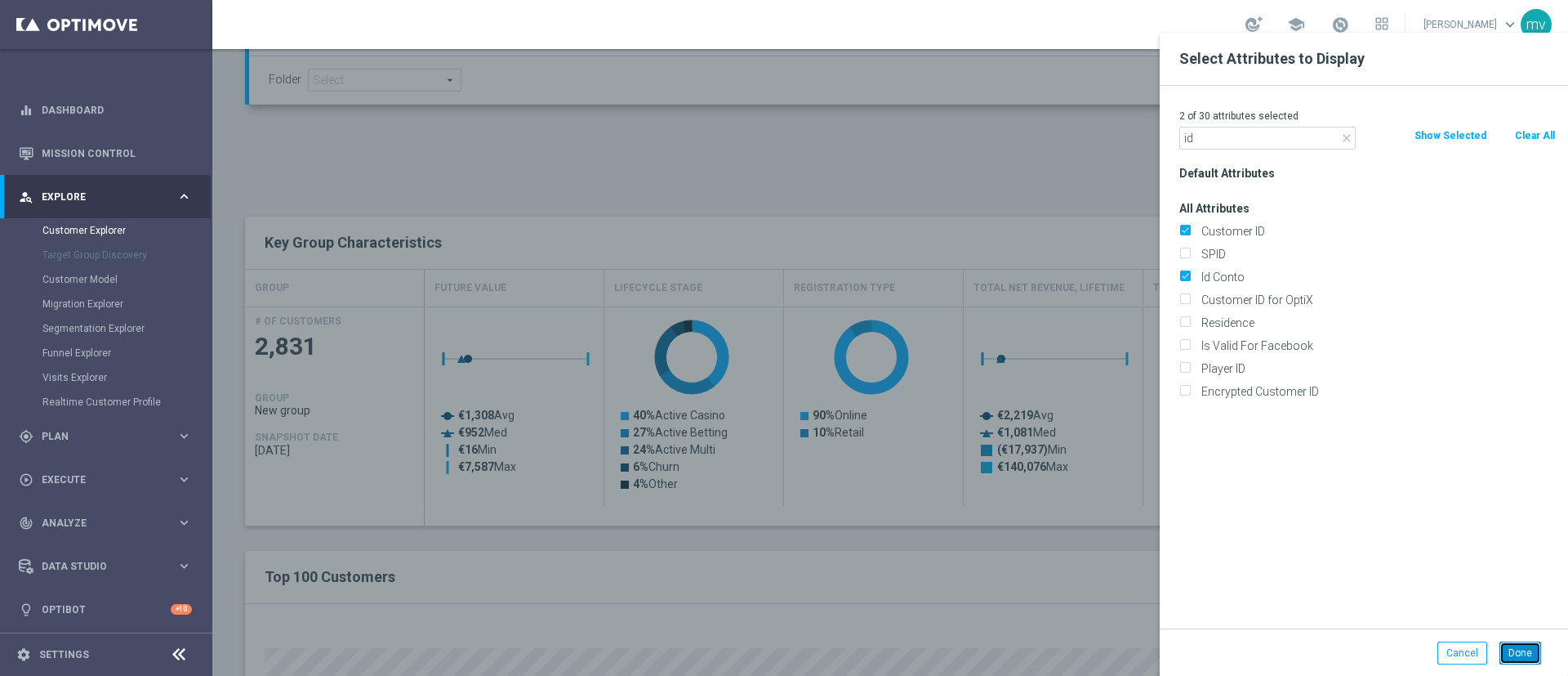
click at [1531, 644] on button "Done" at bounding box center [1520, 653] width 42 height 23
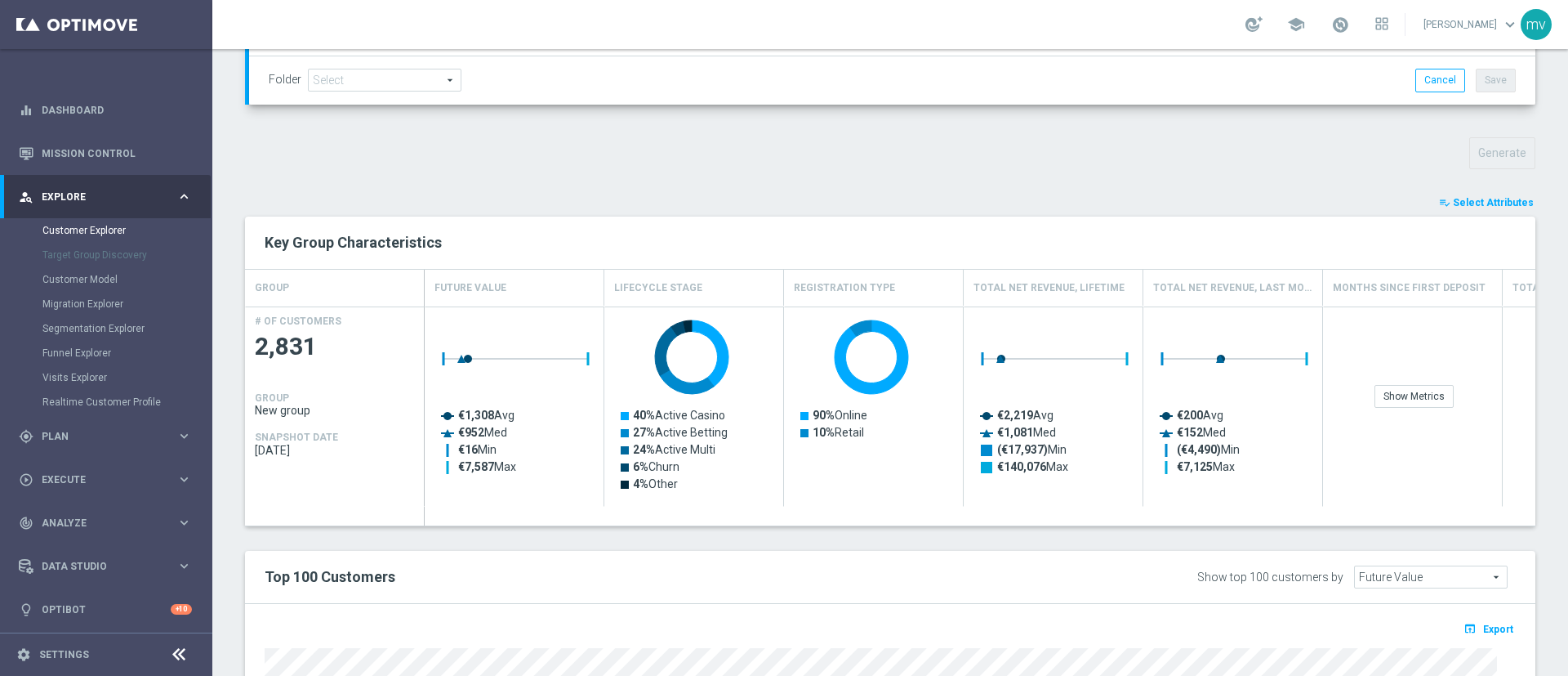
type input "Search"
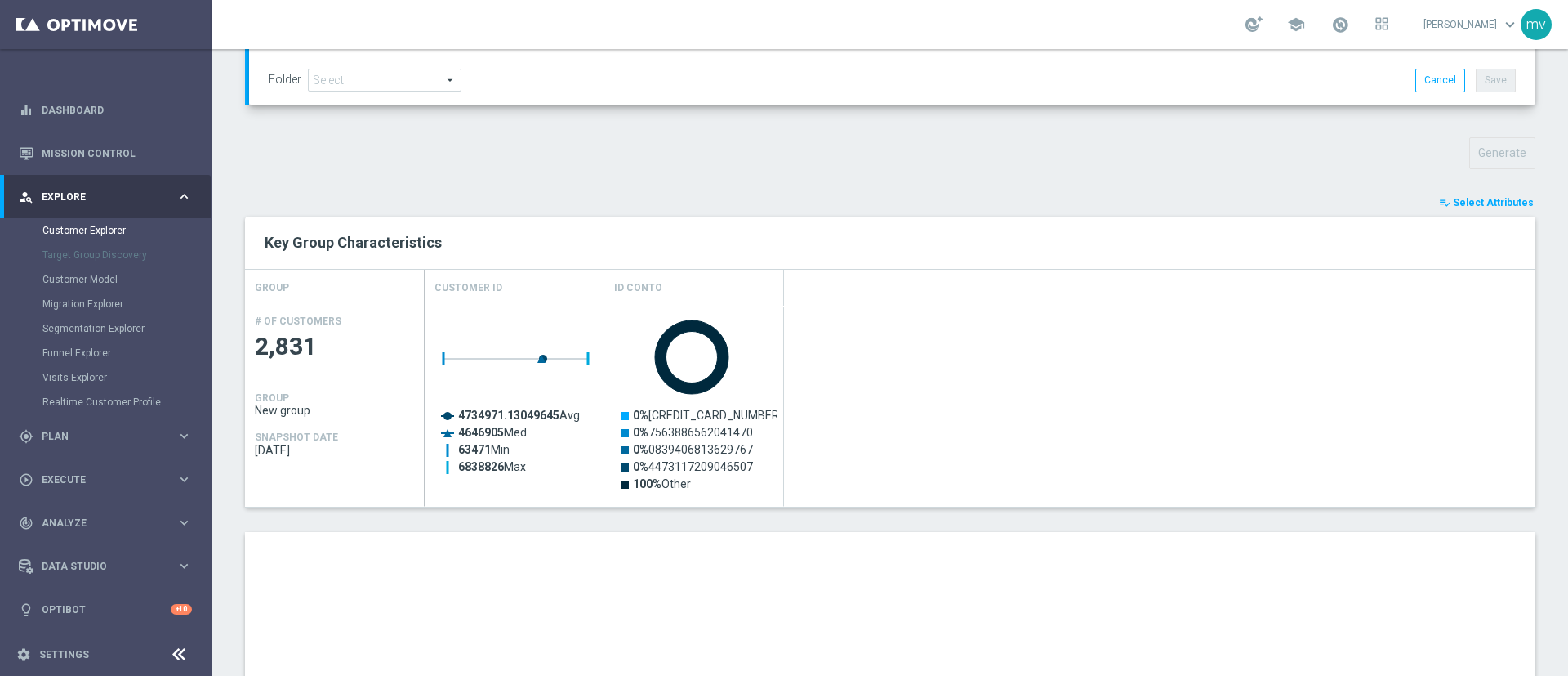
scroll to position [852, 0]
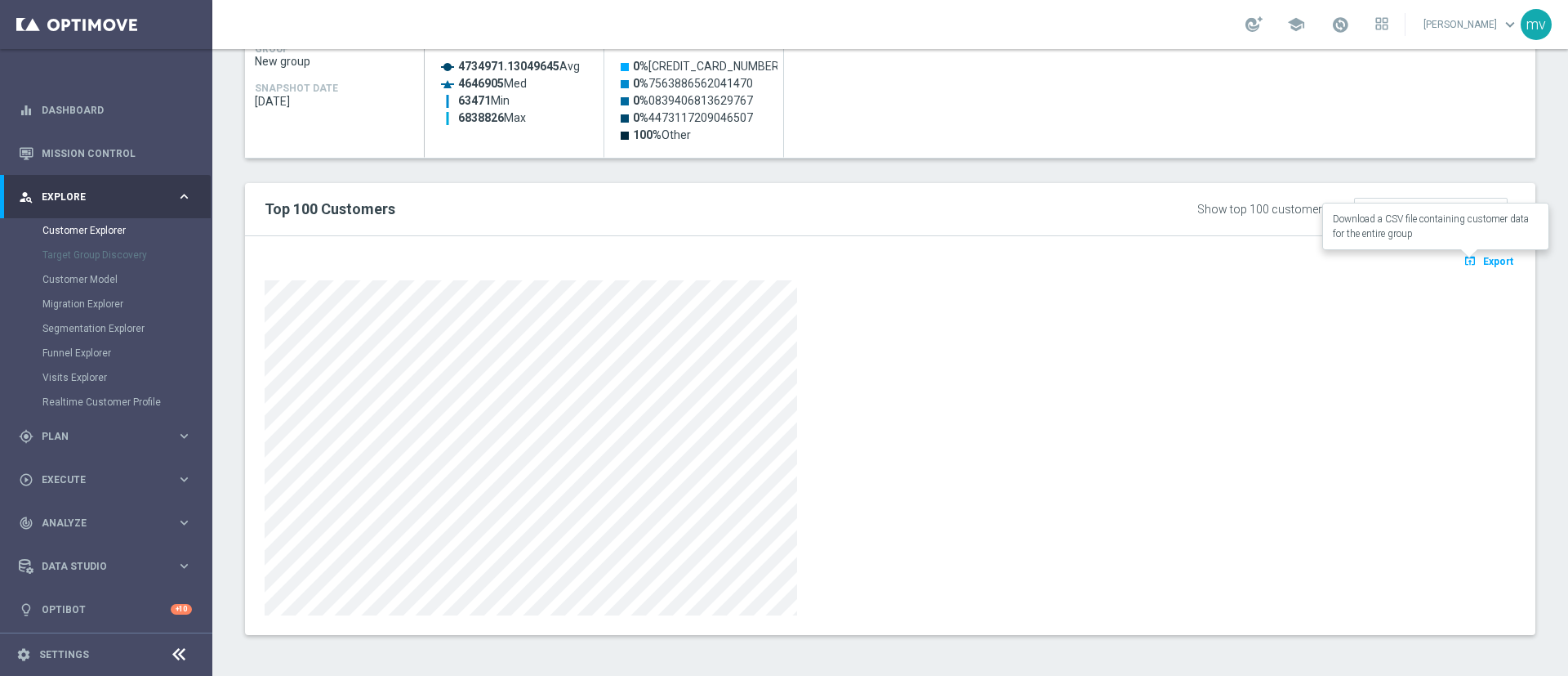
click at [1483, 262] on span "Export" at bounding box center [1498, 261] width 30 height 11
